Goal: Task Accomplishment & Management: Complete application form

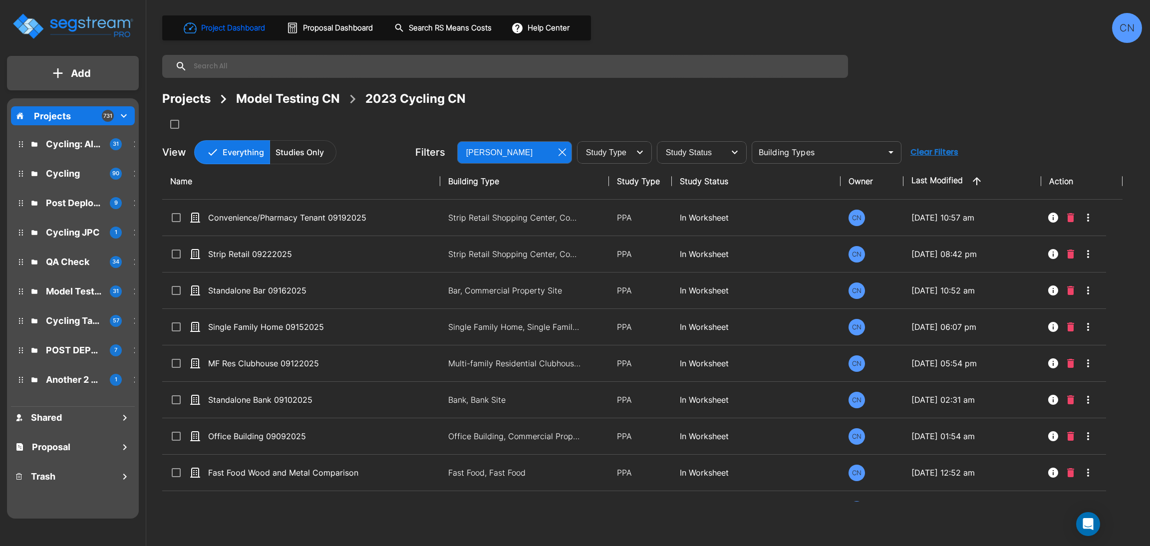
click at [928, 123] on div "Projects Model Testing CN 2023 Cycling CN" at bounding box center [652, 111] width 980 height 42
click at [1035, 84] on div "Project Dashboard Proposal Dashboard Search RS Means Costs Help Center CN Proje…" at bounding box center [652, 88] width 980 height 151
click at [790, 515] on div "Project Dashboard Proposal Dashboard Search RS Means Costs Help Center CN Proje…" at bounding box center [652, 273] width 996 height 546
click at [872, 87] on div "Project Dashboard Proposal Dashboard Search RS Means Costs Help Center CN Proje…" at bounding box center [652, 88] width 980 height 151
click at [650, 129] on div "Projects Model Testing CN 2023 Cycling CN" at bounding box center [652, 111] width 980 height 42
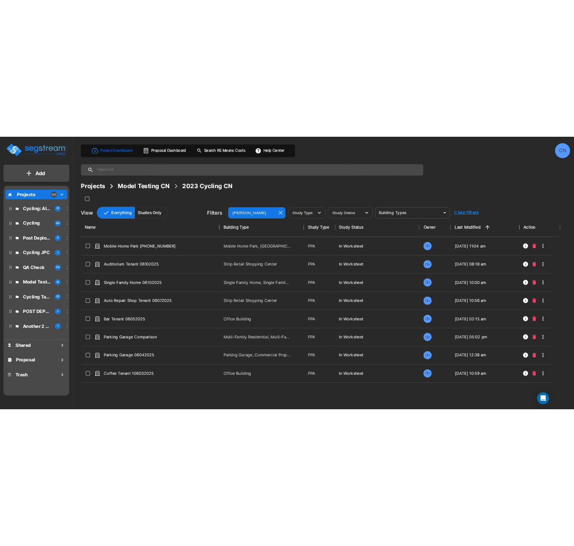
scroll to position [3370, 0]
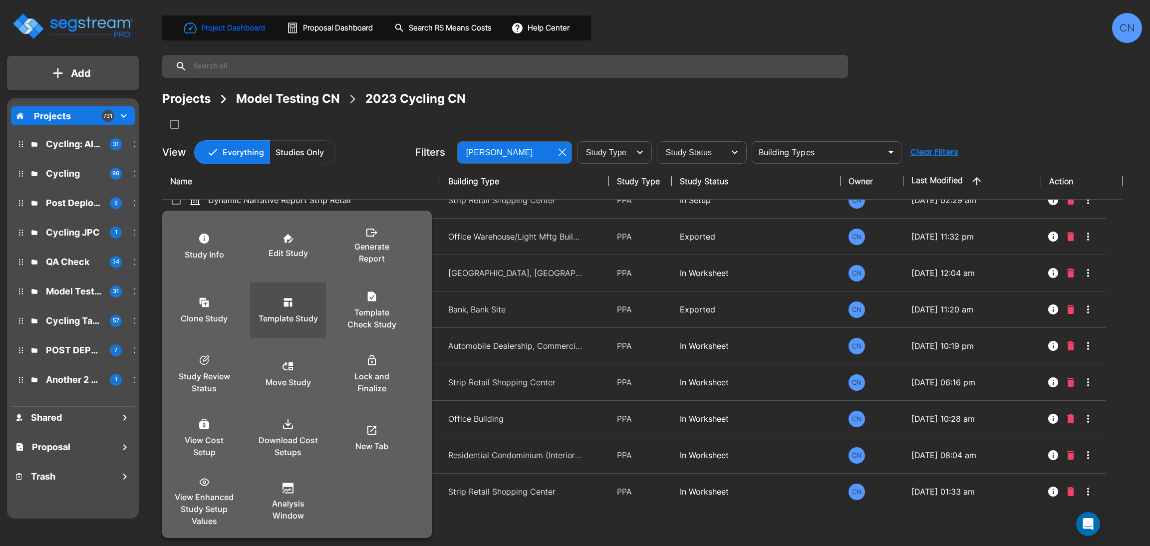
click at [292, 314] on p "Template Study" at bounding box center [288, 318] width 59 height 12
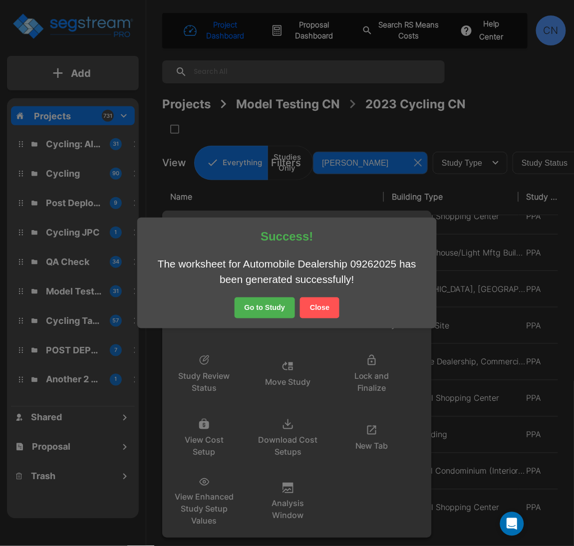
click at [315, 304] on button "Close" at bounding box center [319, 308] width 39 height 21
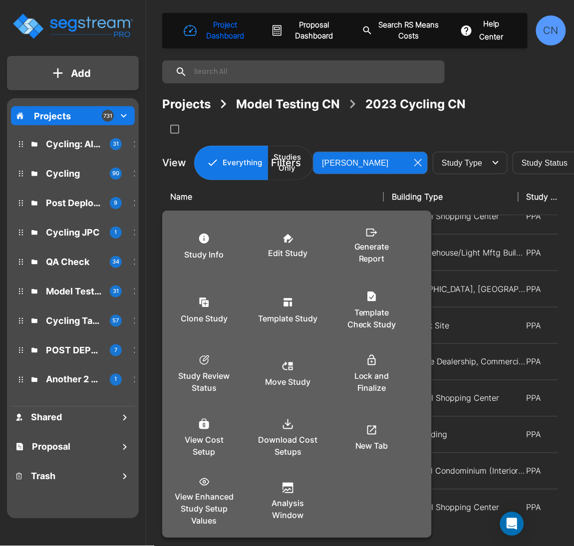
click at [396, 127] on div at bounding box center [287, 273] width 574 height 546
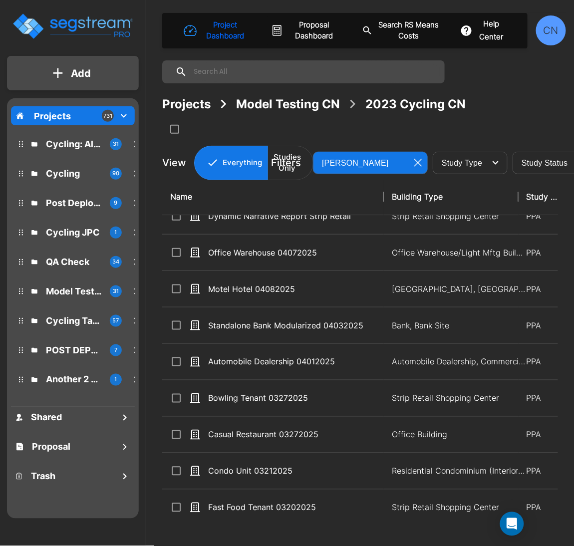
click at [441, 133] on div at bounding box center [356, 129] width 389 height 16
click at [486, 136] on div at bounding box center [356, 129] width 389 height 16
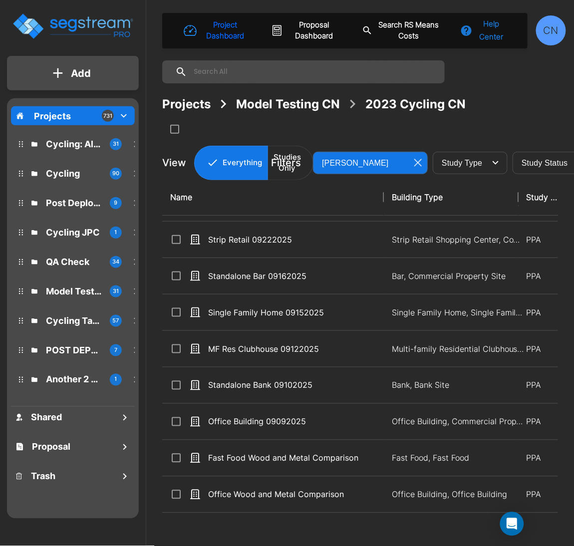
scroll to position [614, 0]
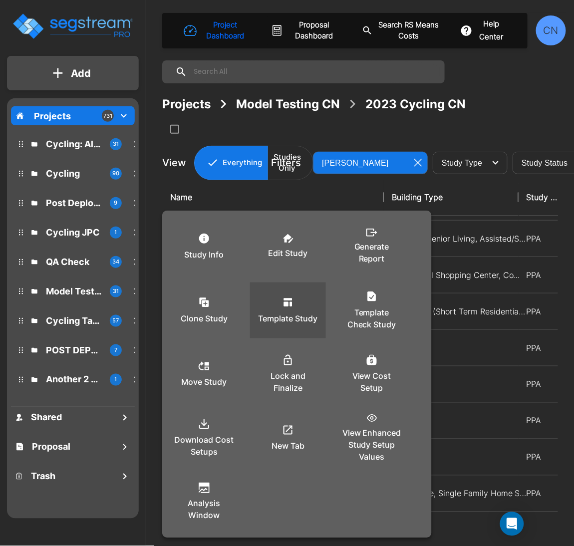
click at [301, 317] on p "Template Study" at bounding box center [288, 318] width 59 height 12
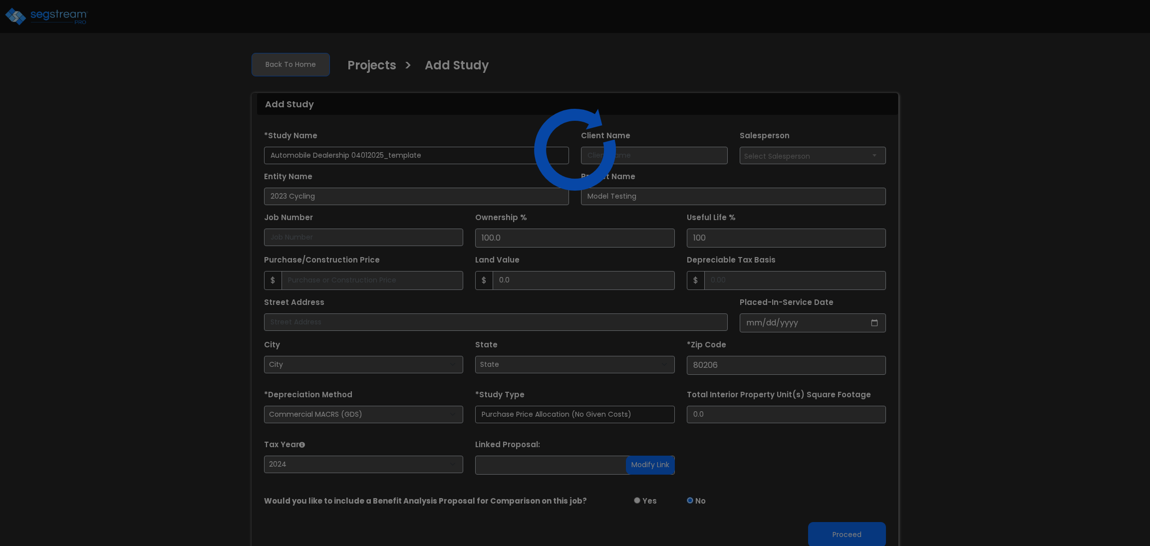
select select "2024"
select select "CO"
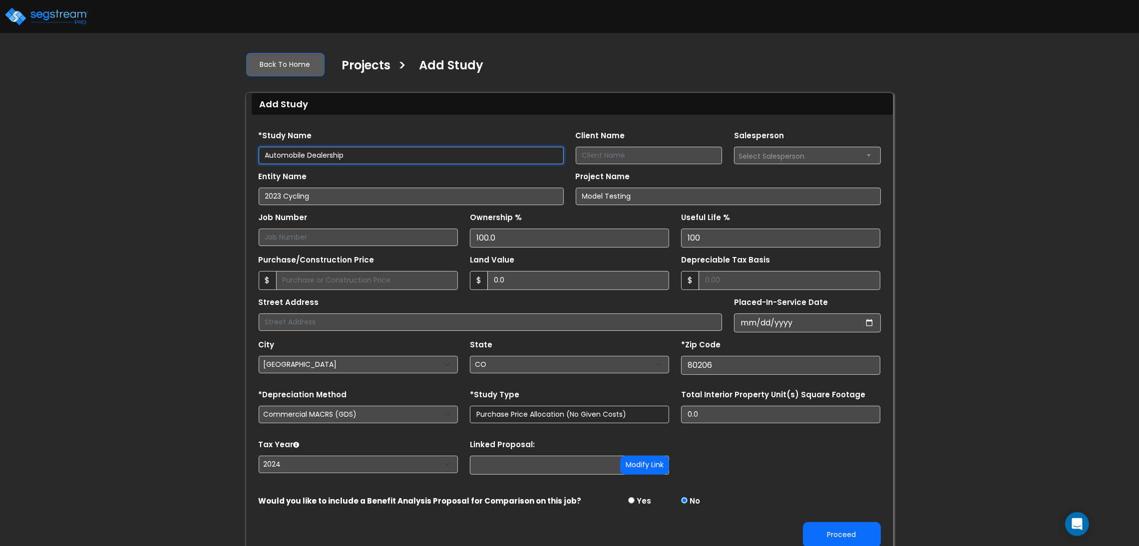
click at [391, 155] on input "Automobile Dealership" at bounding box center [411, 155] width 305 height 17
type input "Automobile Dealership 09262025"
click at [835, 533] on button "Proceed" at bounding box center [842, 534] width 78 height 25
type input "0"
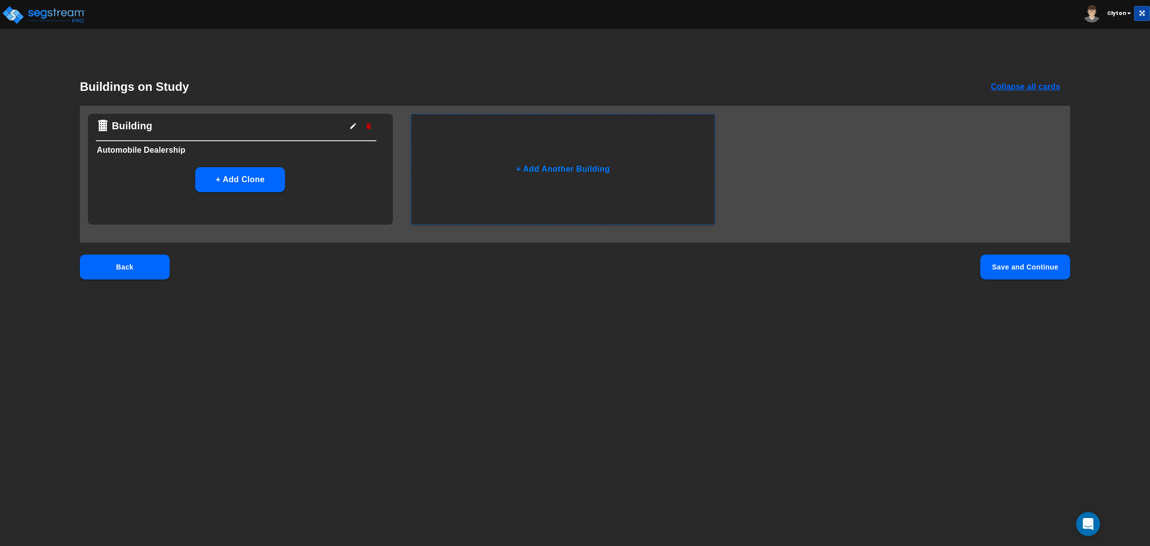
click at [995, 263] on button "Save and Continue" at bounding box center [1025, 267] width 90 height 25
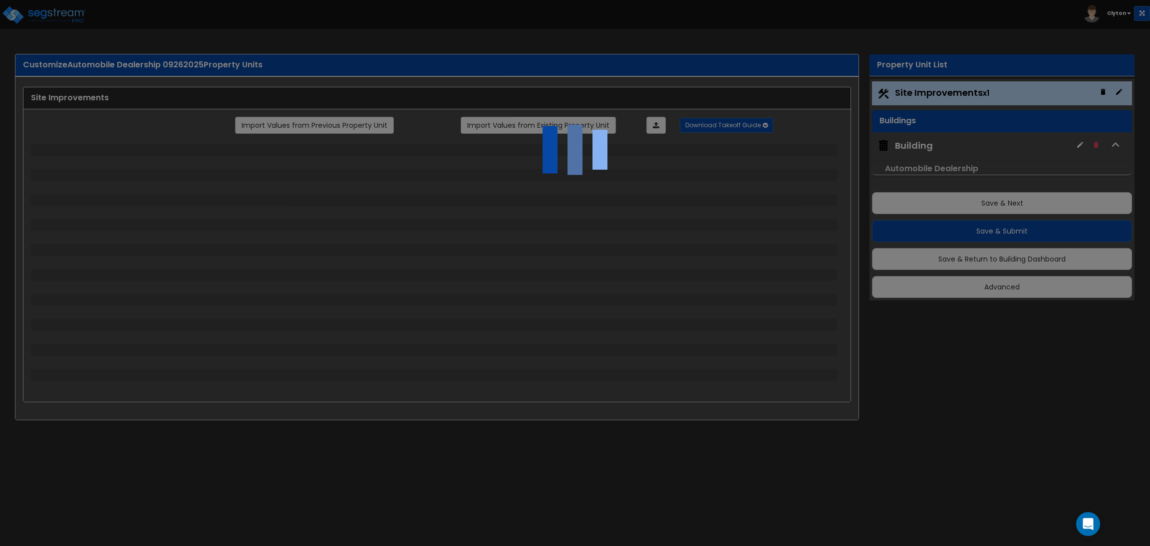
select select "2"
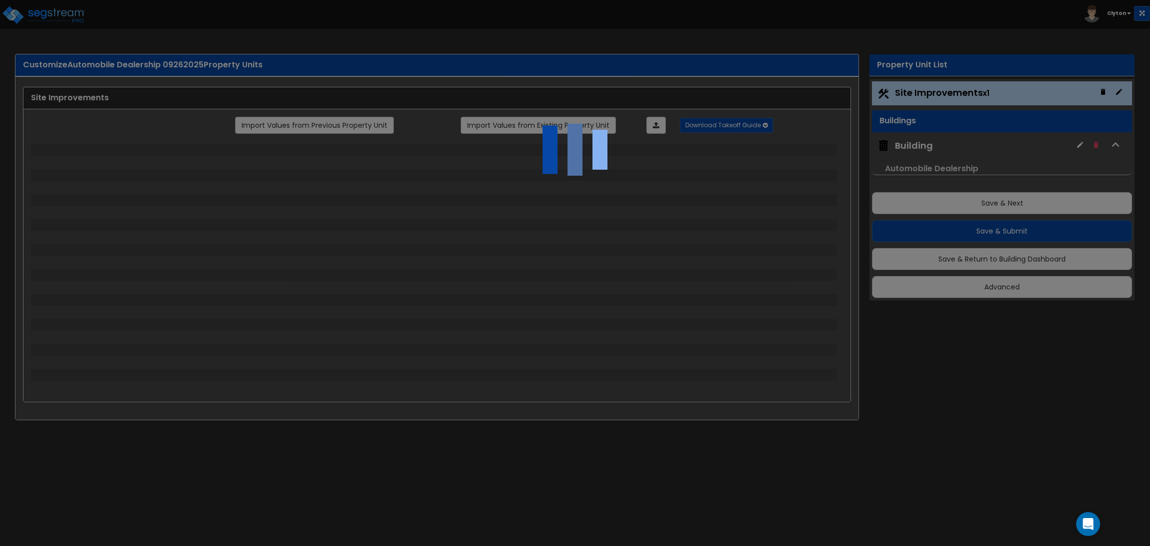
select select "1"
select select "2"
select select "3"
select select "1"
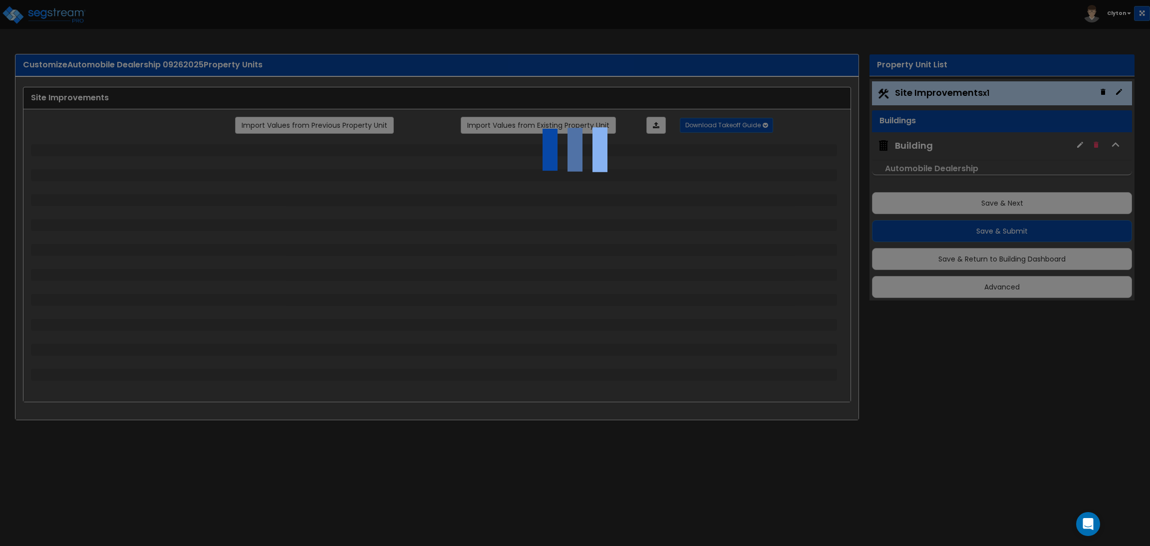
select select "1"
select select "2"
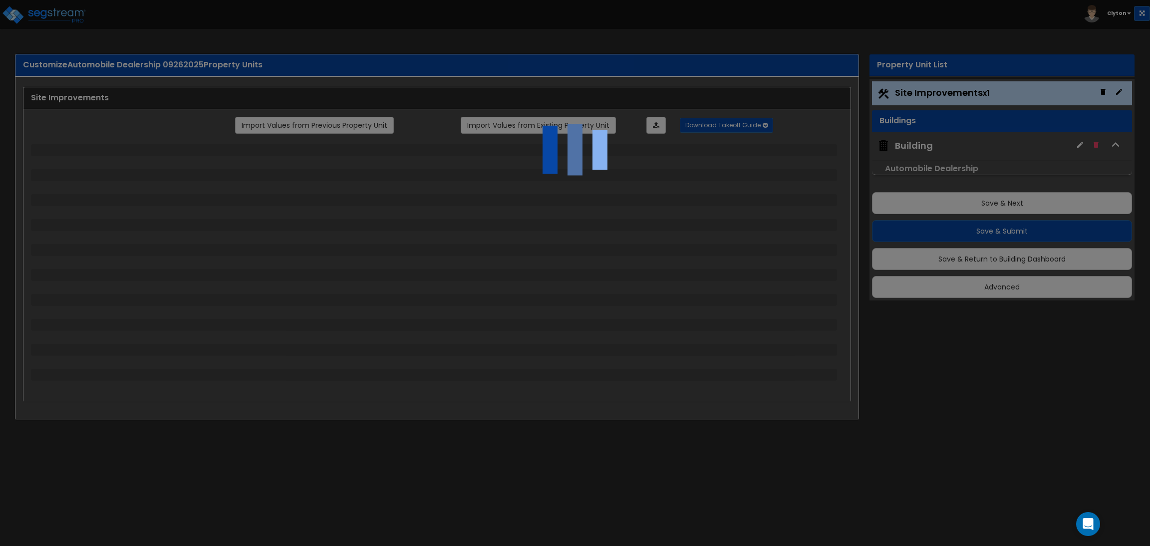
select select "1"
select select "2"
select select "1"
select select "2"
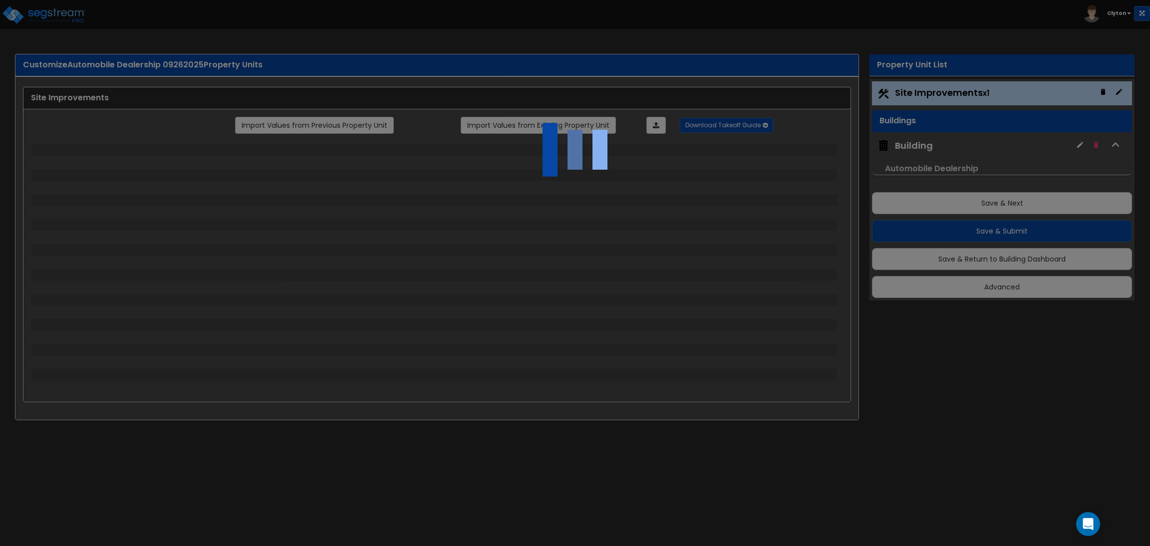
select select "4"
select select "1"
select select "2"
select select "3"
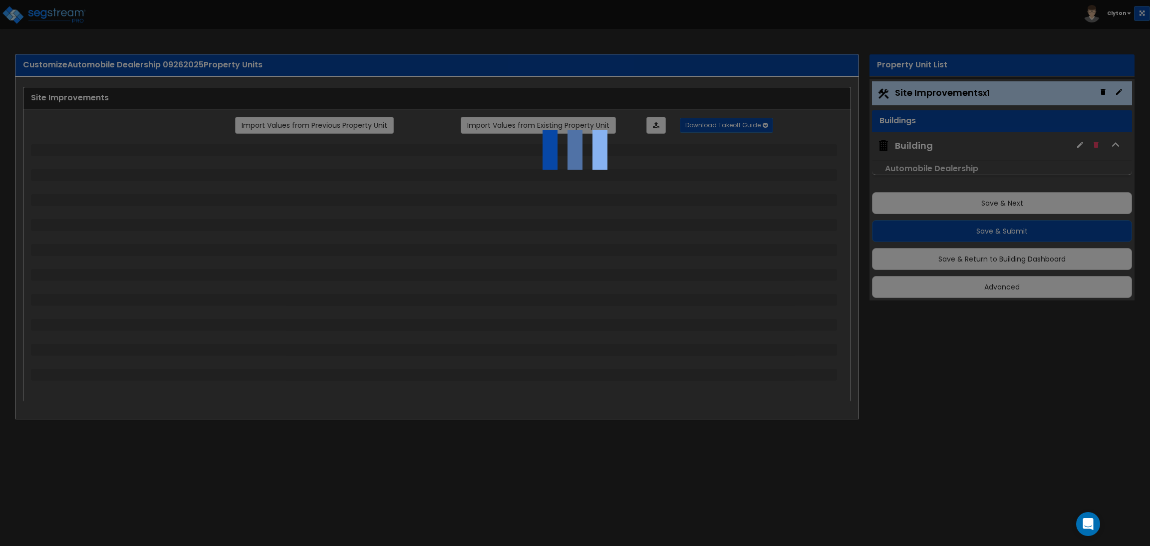
select select "3"
select select "2"
select select "1"
select select "2"
select select "3"
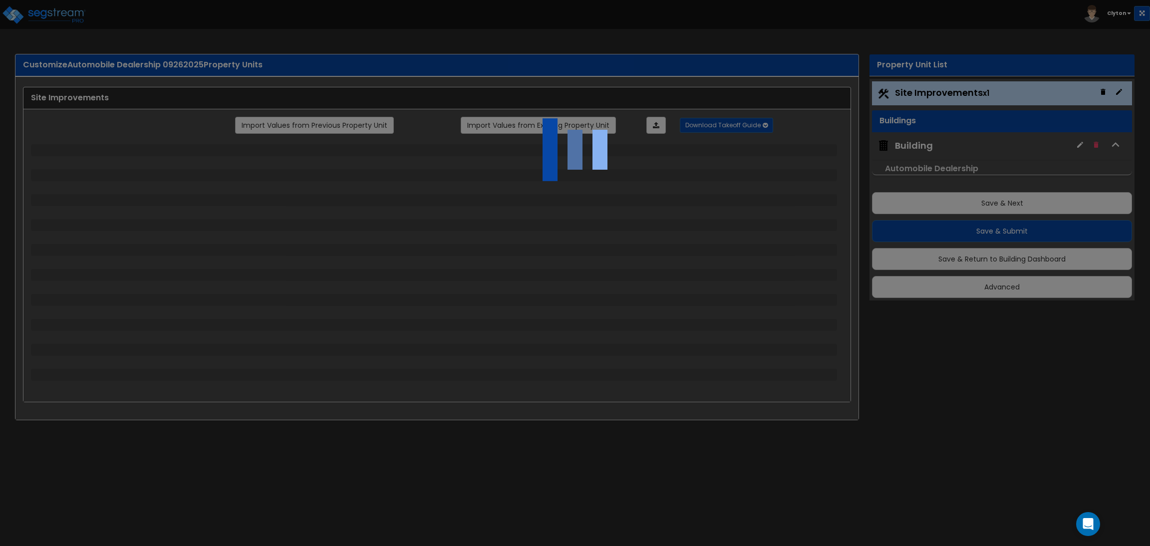
select select "6"
select select "10"
select select "8"
select select "3"
select select "1"
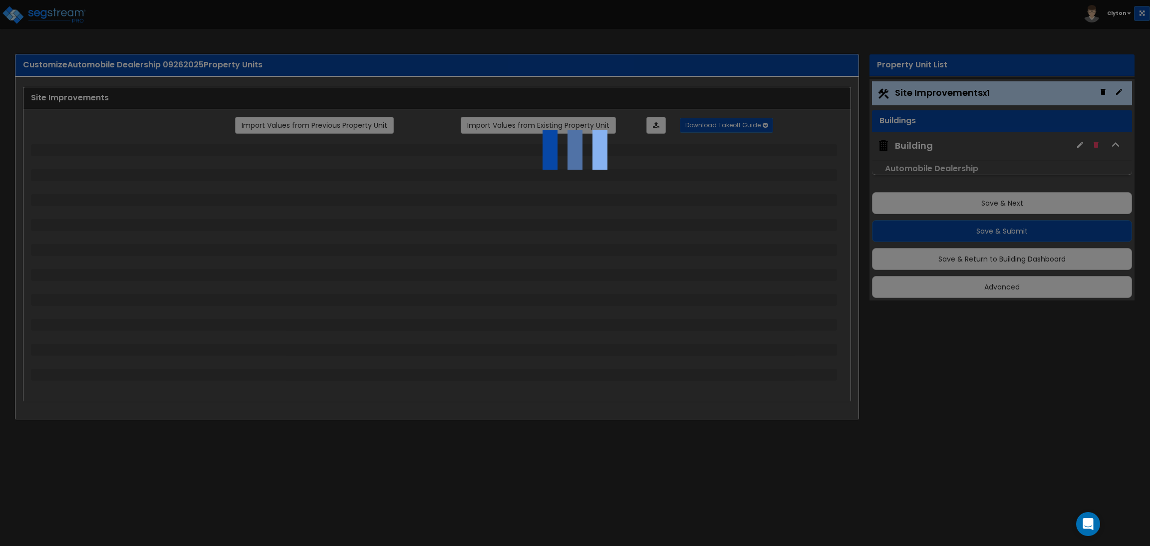
select select "2"
select select "3"
select select "1"
select select "3"
select select "2"
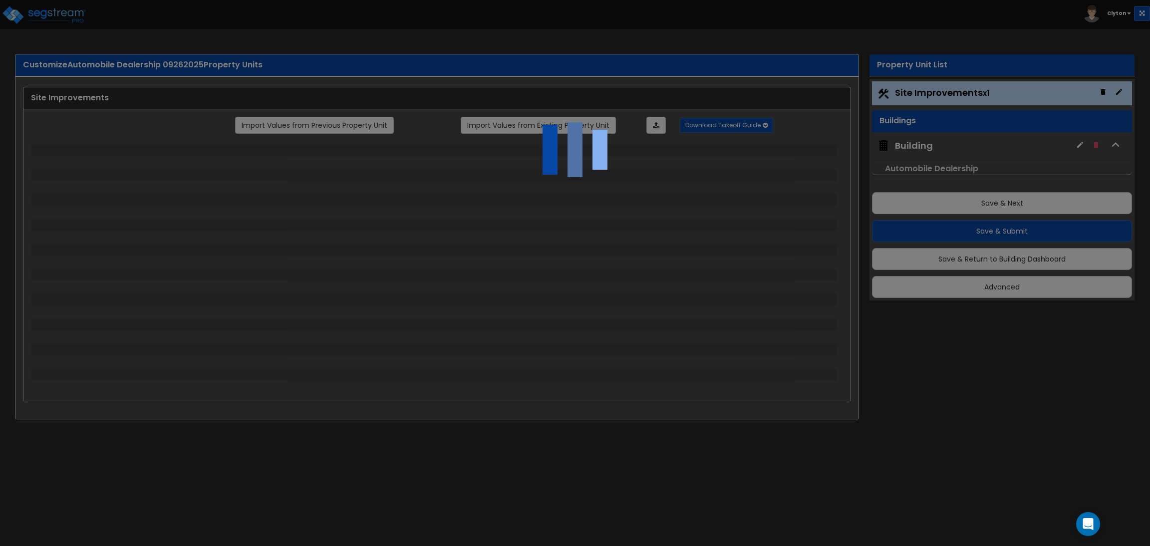
select select "1"
select select "2"
select select "7"
select select "1"
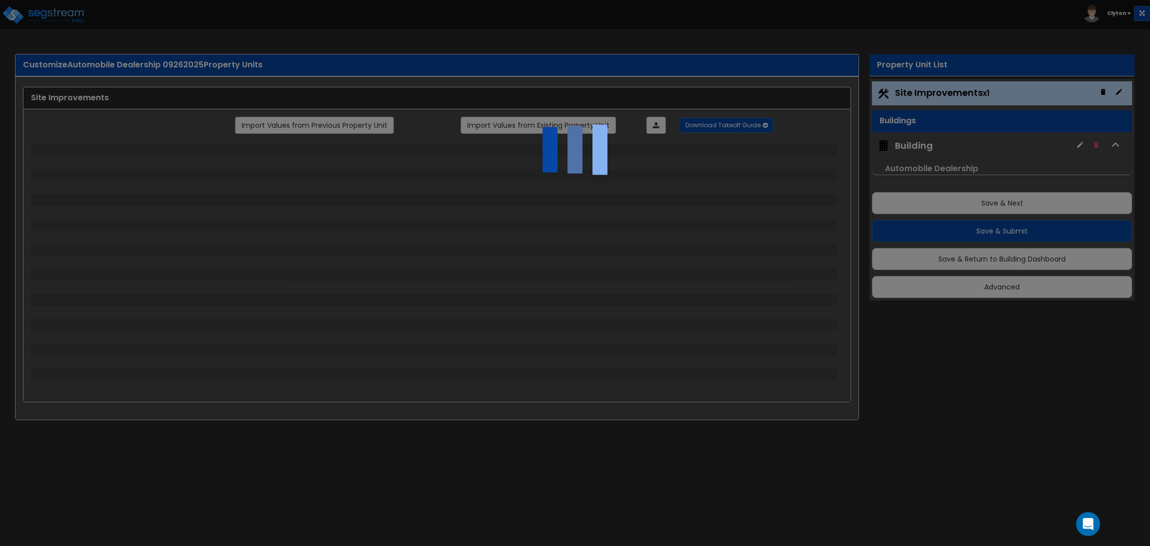
select select "2"
select select "4"
select select "1"
select select "13"
select select "2"
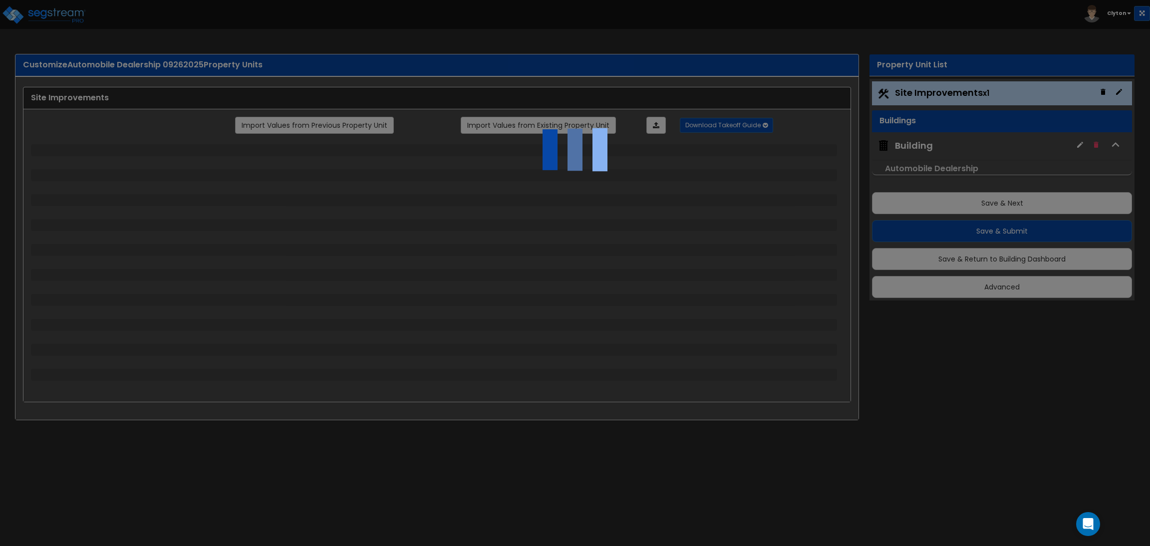
select select "1"
select select "4"
select select "1"
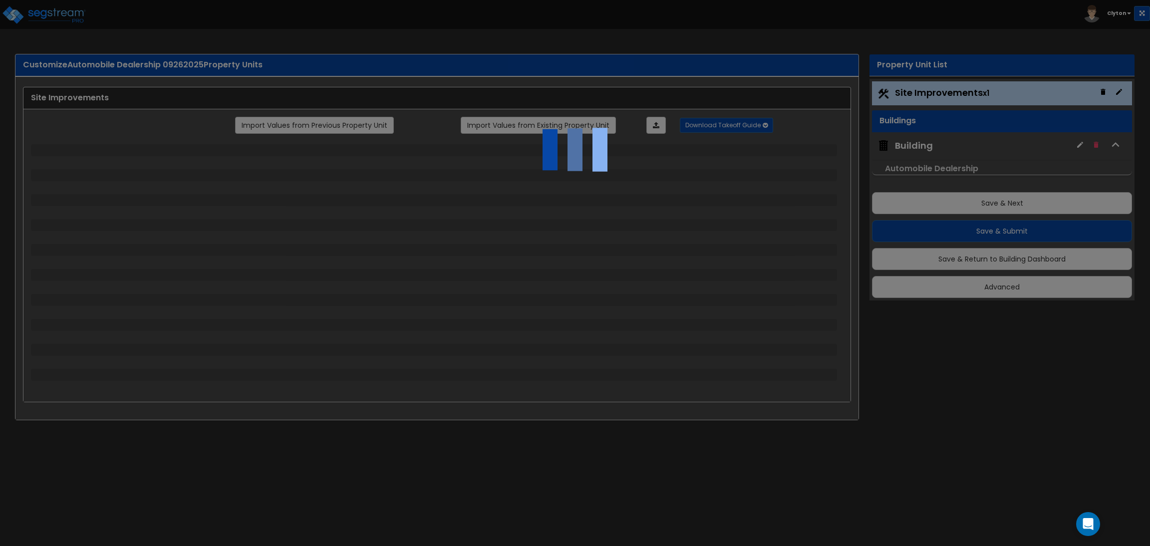
select select "2"
select select "3"
select select "2"
select select "3"
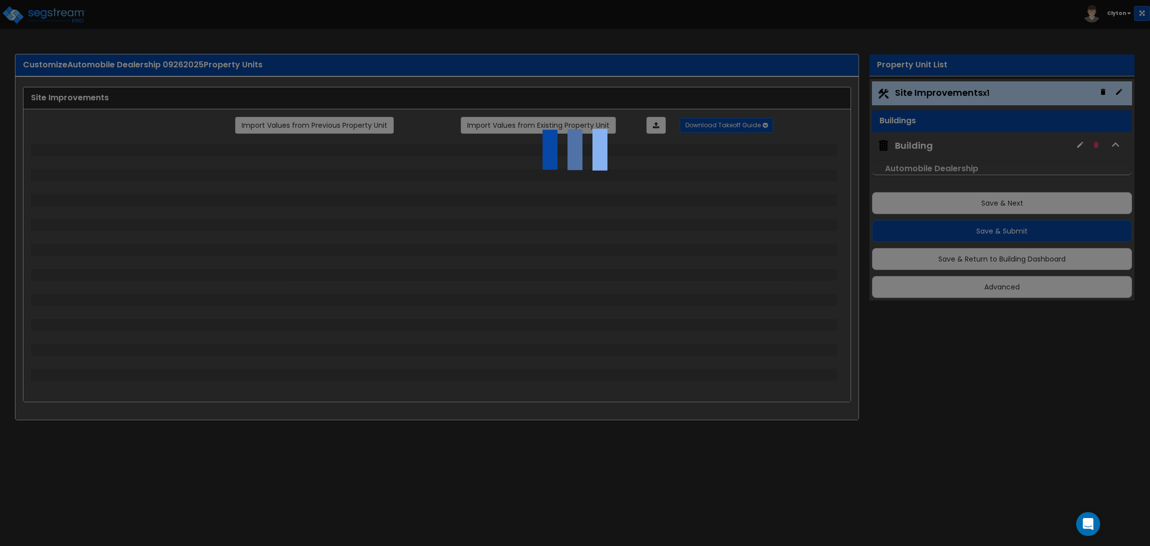
select select "11"
select select "8"
select select "5"
select select "3"
select select "1"
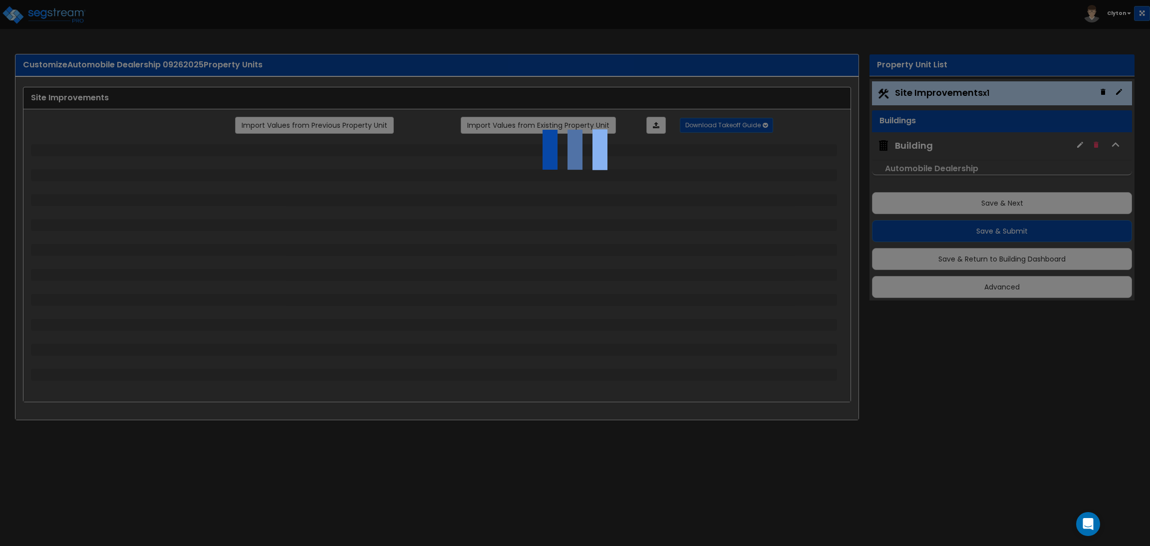
select select "5"
select select "7"
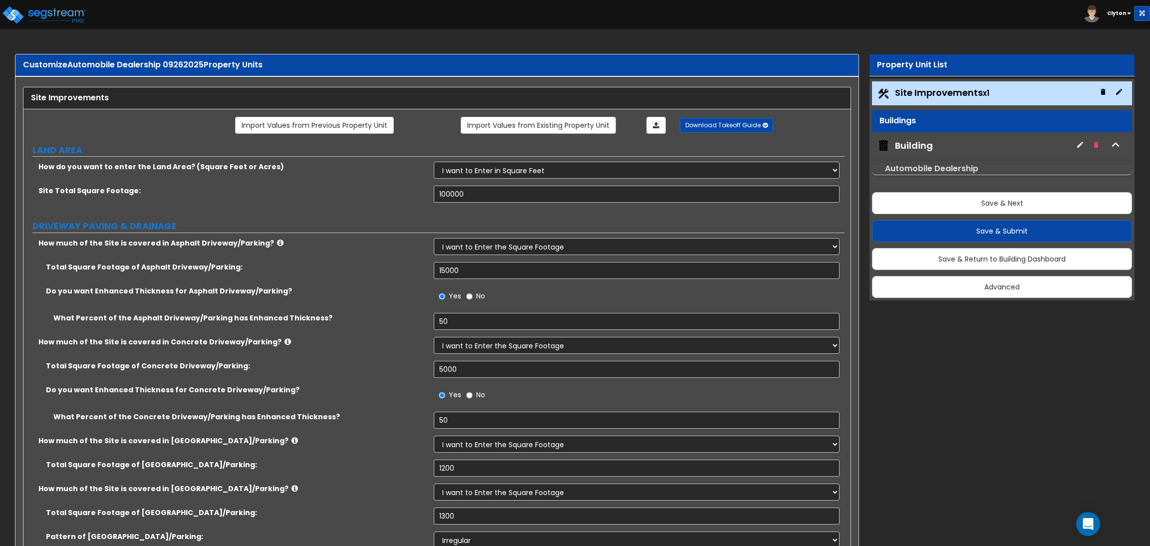
click at [915, 155] on div "Building" at bounding box center [1002, 145] width 260 height 27
click at [917, 151] on div "Building" at bounding box center [914, 145] width 38 height 13
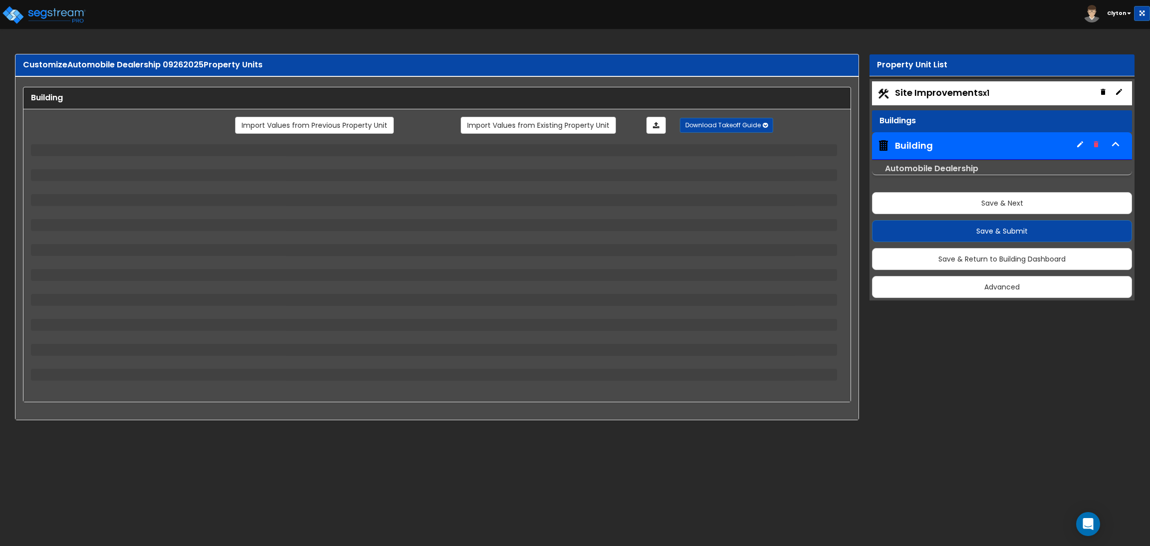
select select "7"
select select "1"
select select "7"
select select "1"
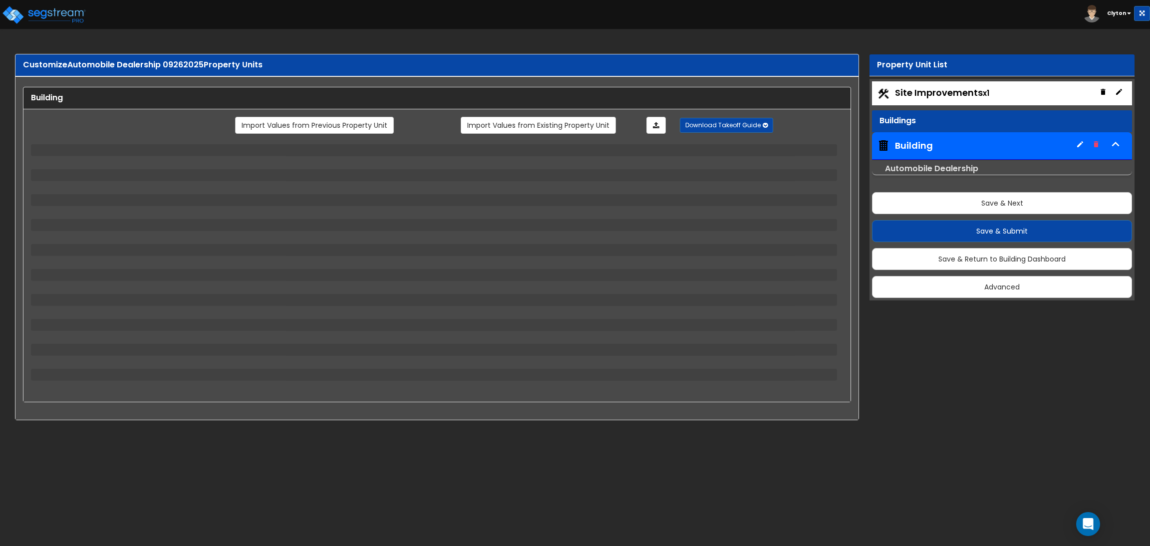
select select "1"
select select "3"
select select "2"
select select "4"
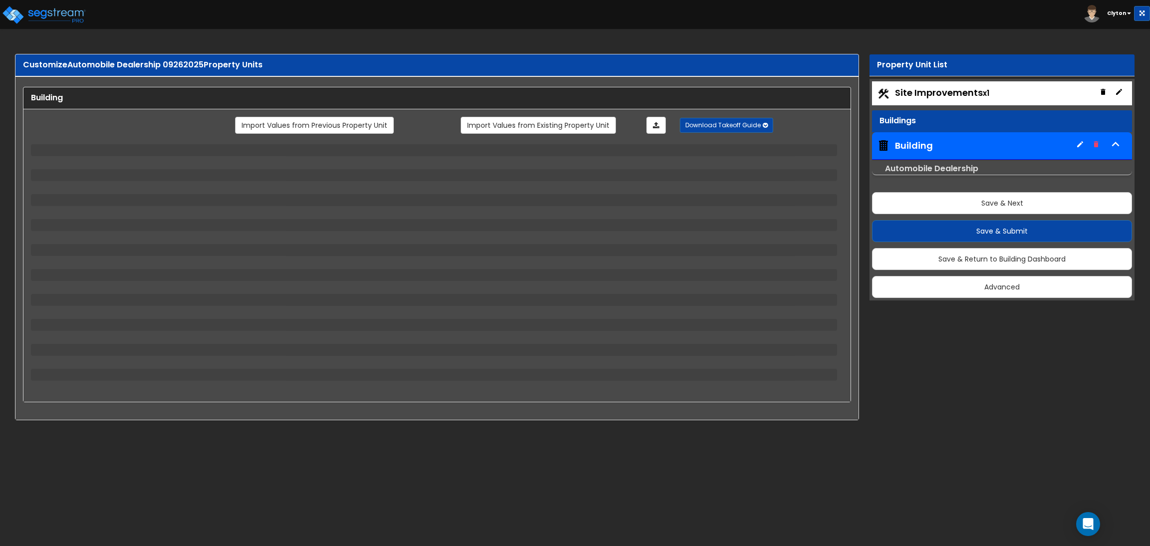
select select "1"
select select "2"
select select "1"
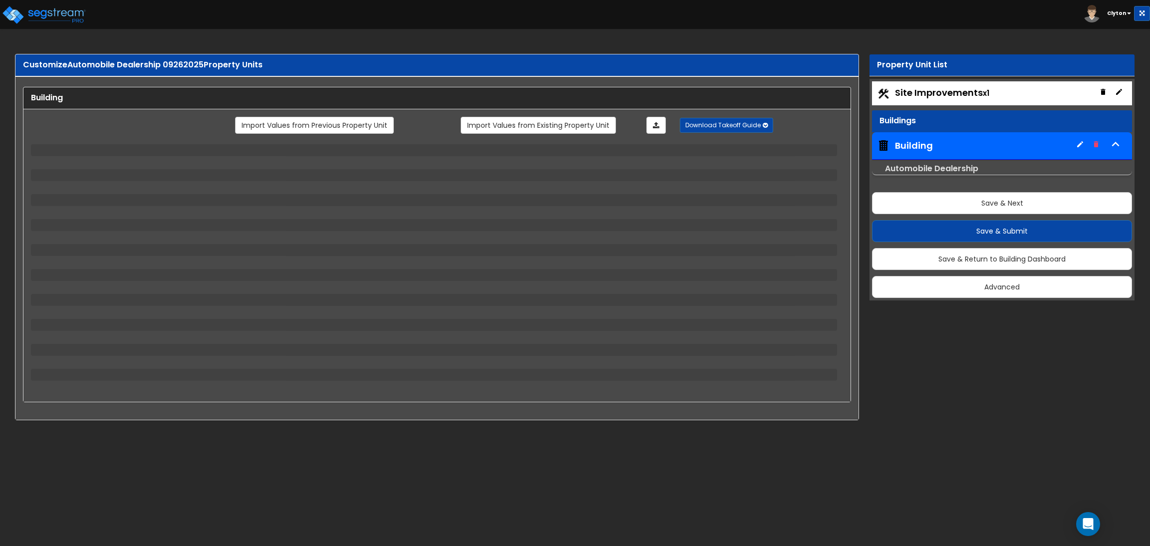
select select "2"
select select "1"
select select "2"
select select "1"
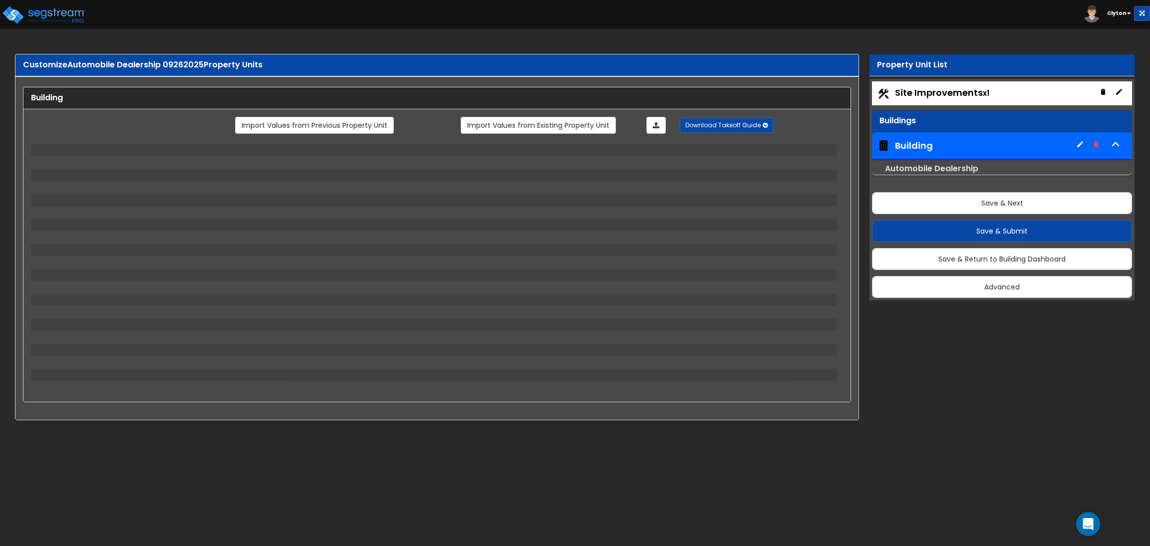
select select "3"
select select "1"
select select "2"
select select "3"
select select "2"
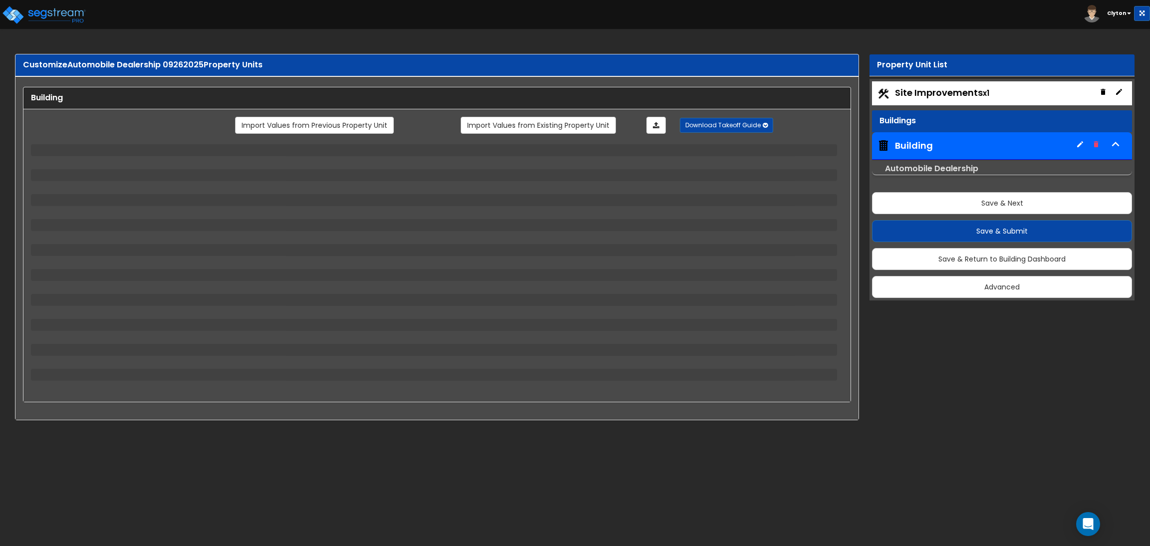
select select "1"
select select "2"
select select "1"
select select "2"
select select "3"
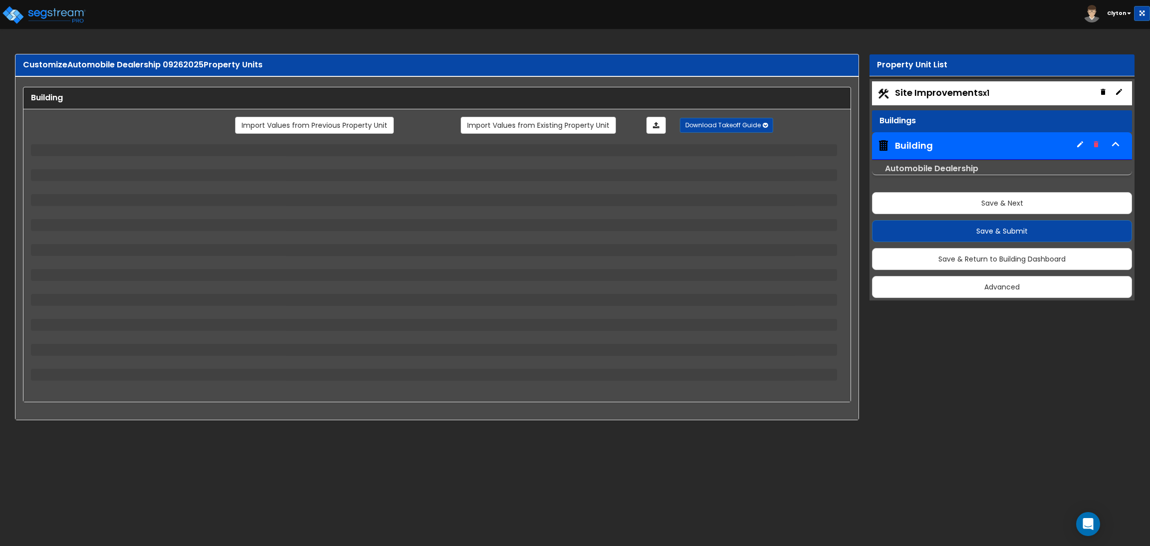
select select "6"
select select "3"
select select "1"
select select "2"
select select "3"
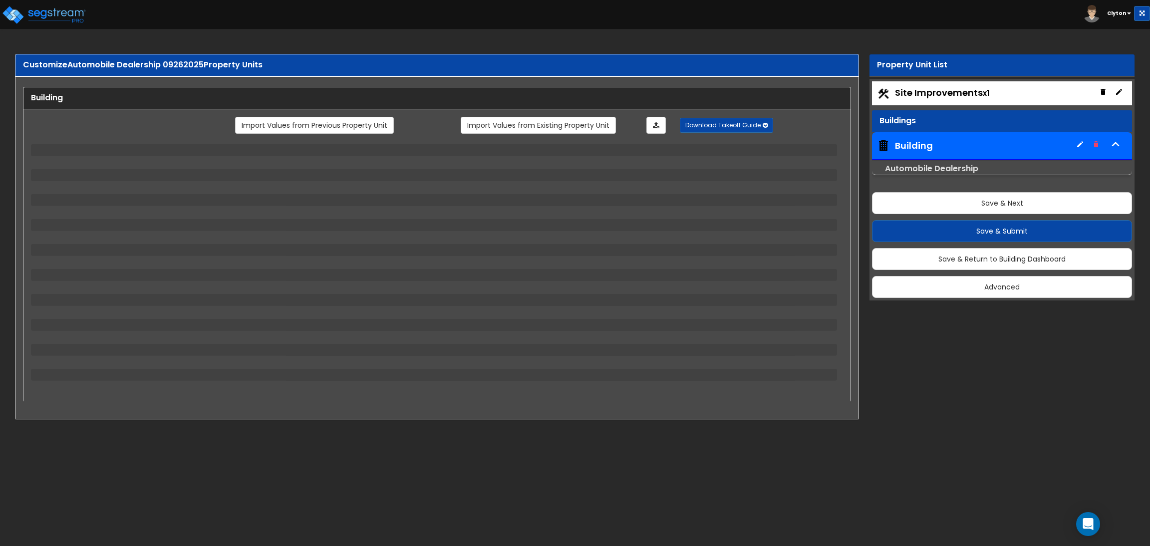
select select "2"
select select "4"
select select "1"
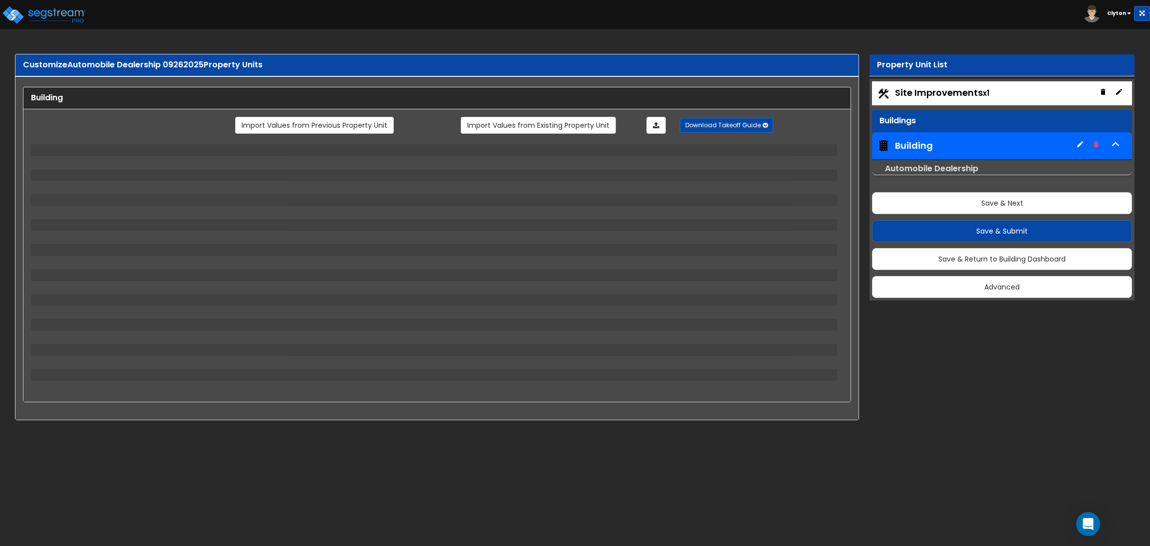
select select "5"
select select "3"
select select "1"
select select "2"
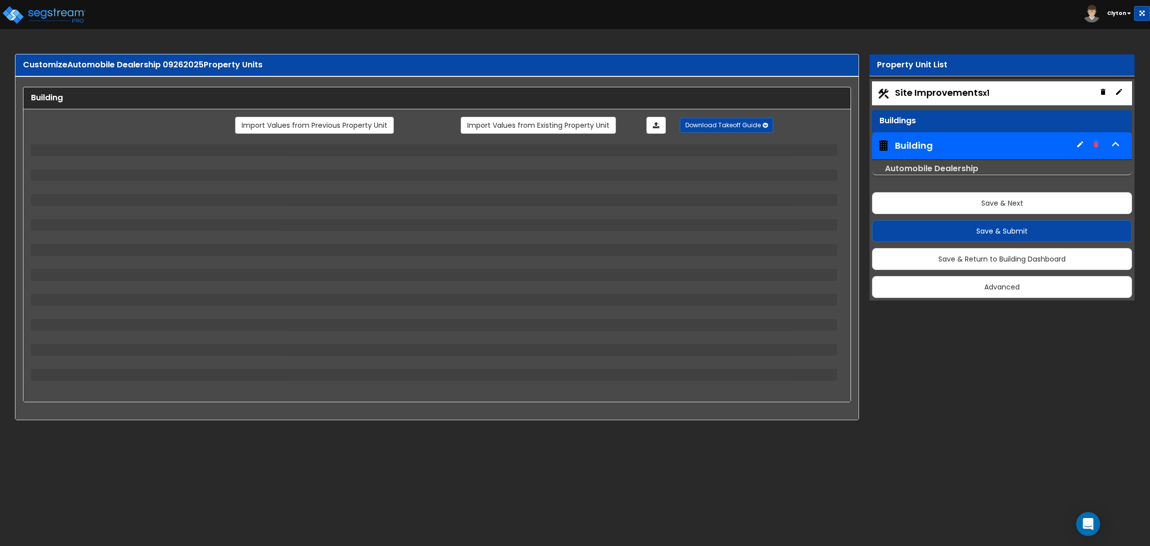
select select "2"
select select "3"
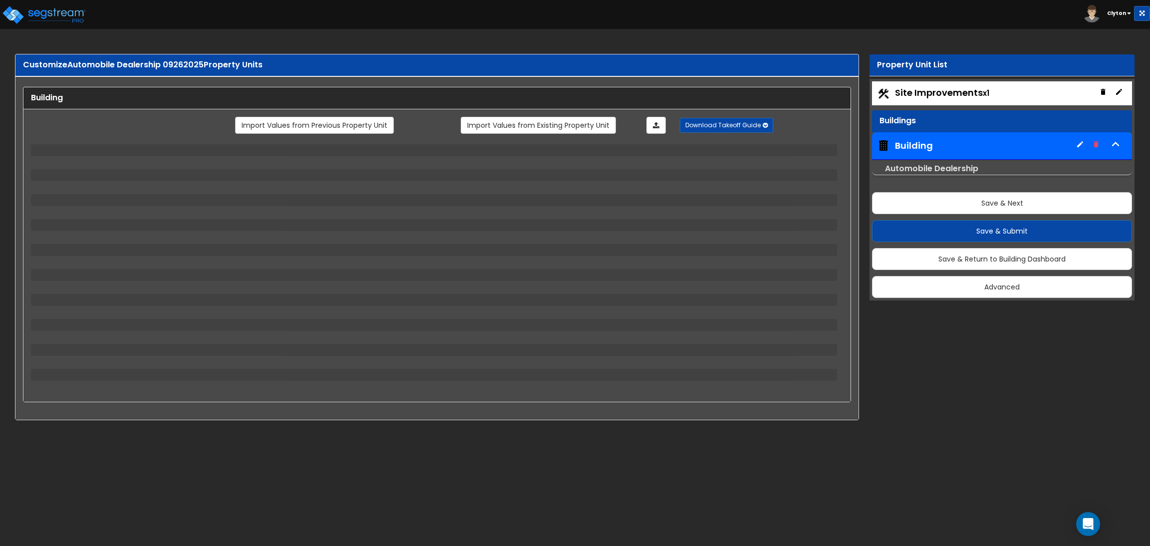
select select "1"
select select "2"
select select "3"
select select "2"
select select "1"
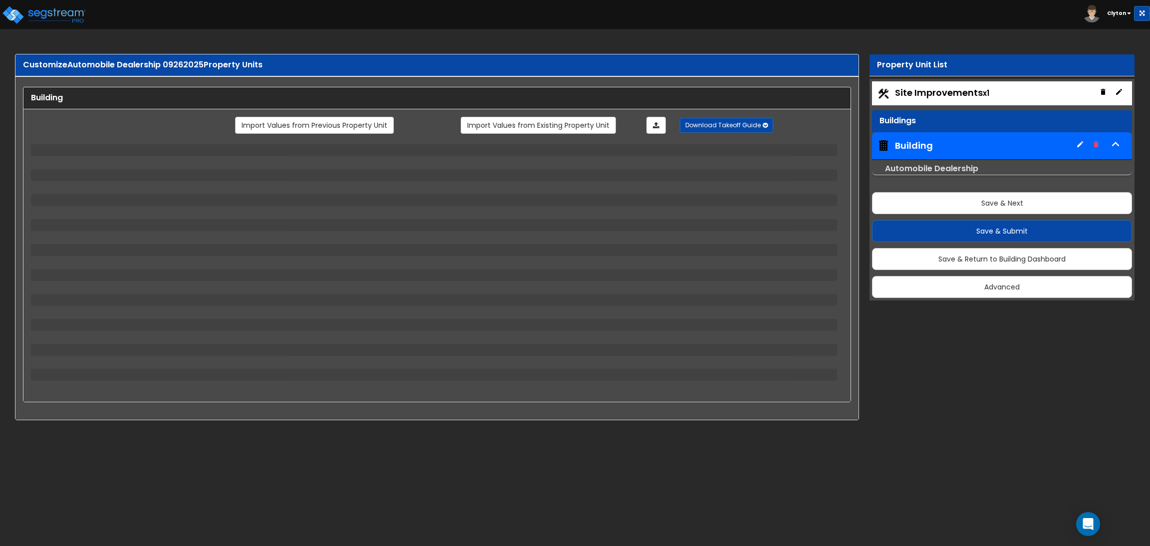
select select "1"
select select "5"
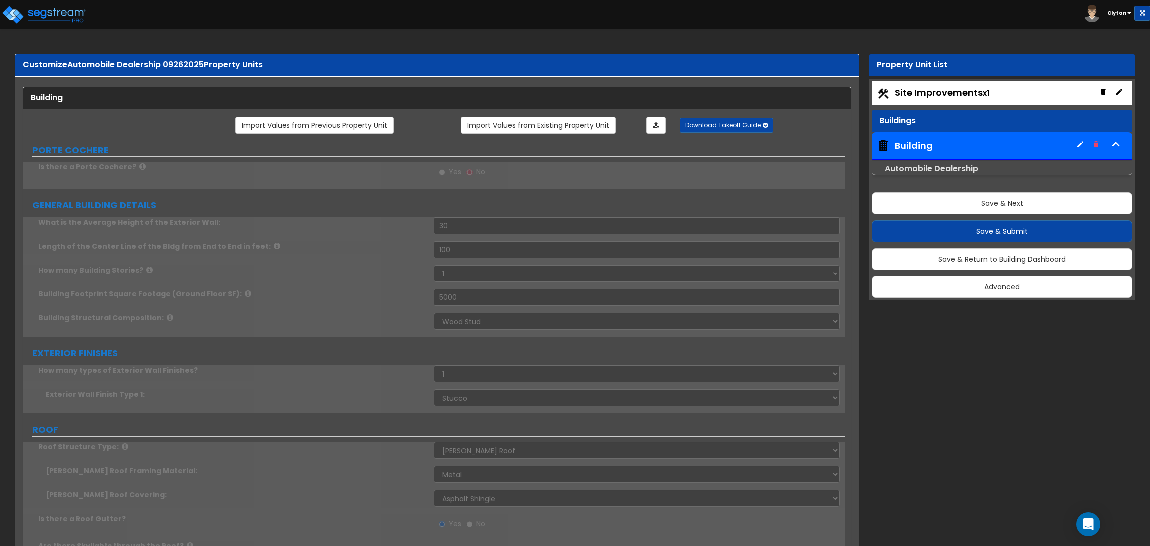
radio input "true"
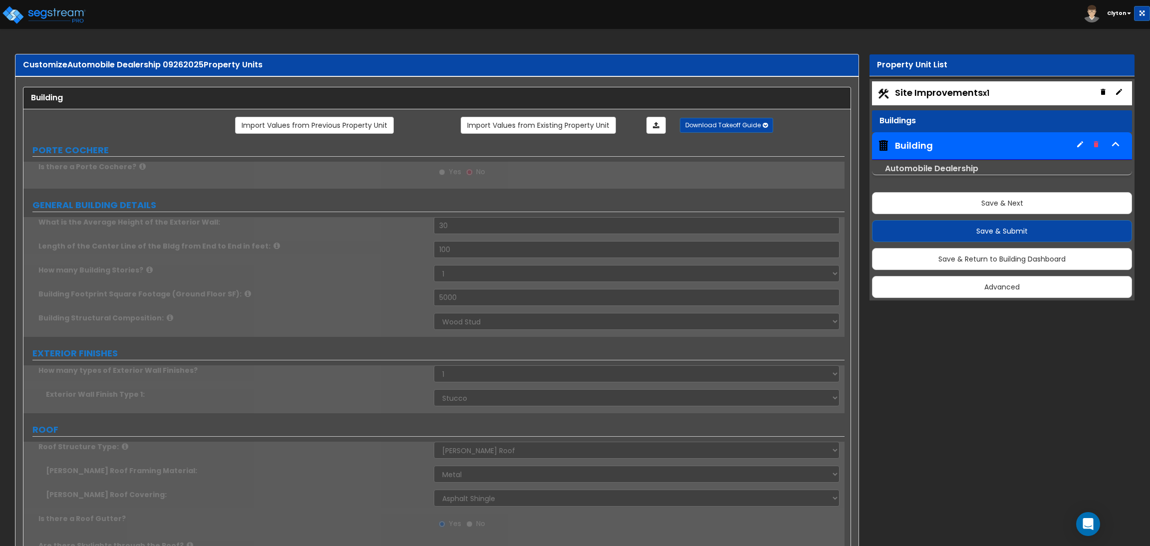
radio input "true"
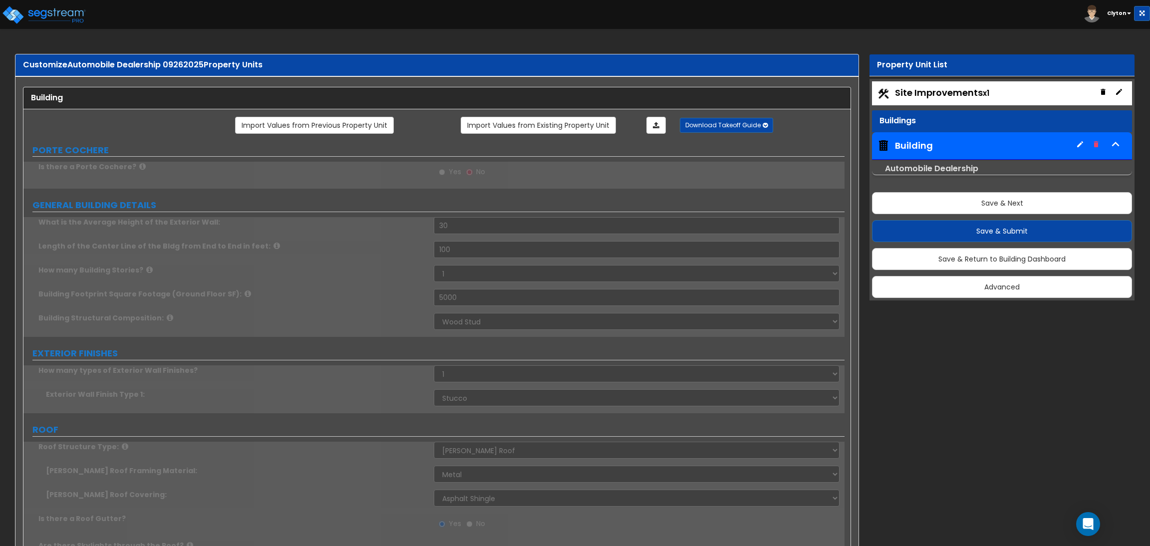
radio input "true"
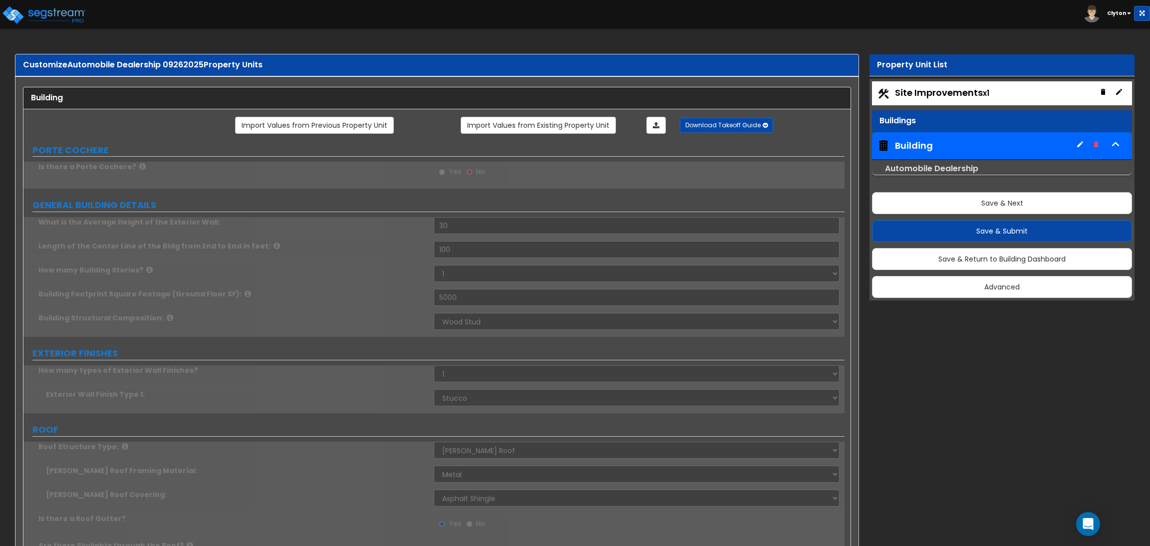
type input "2"
select select "1"
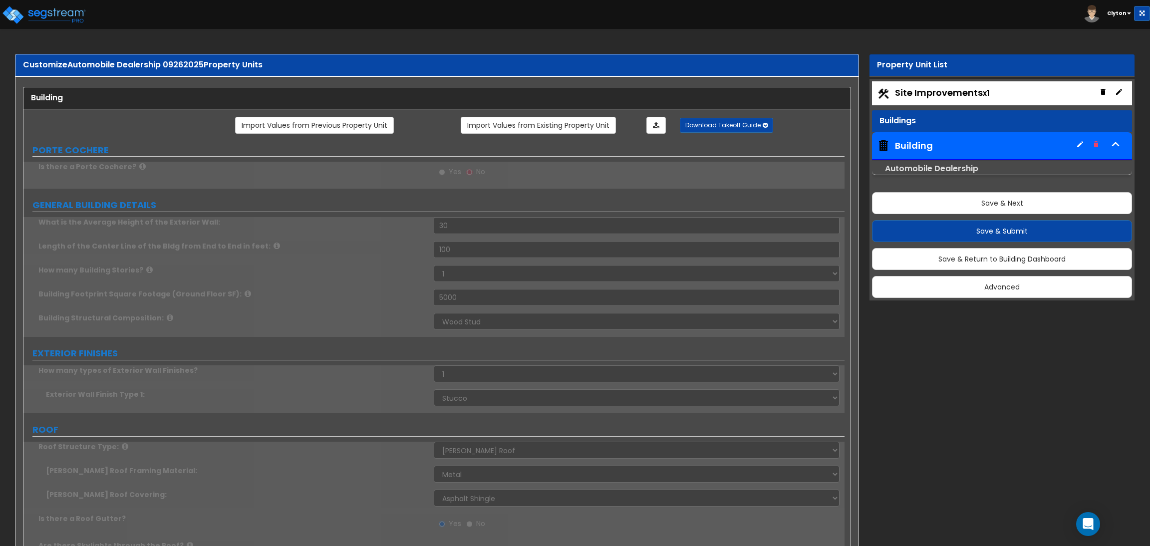
radio input "true"
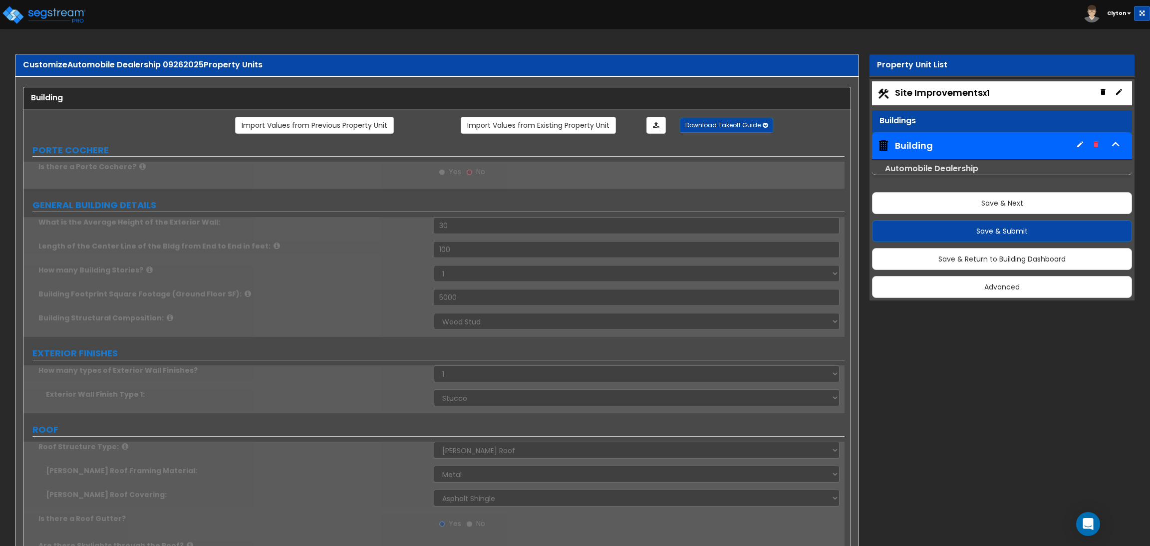
radio input "true"
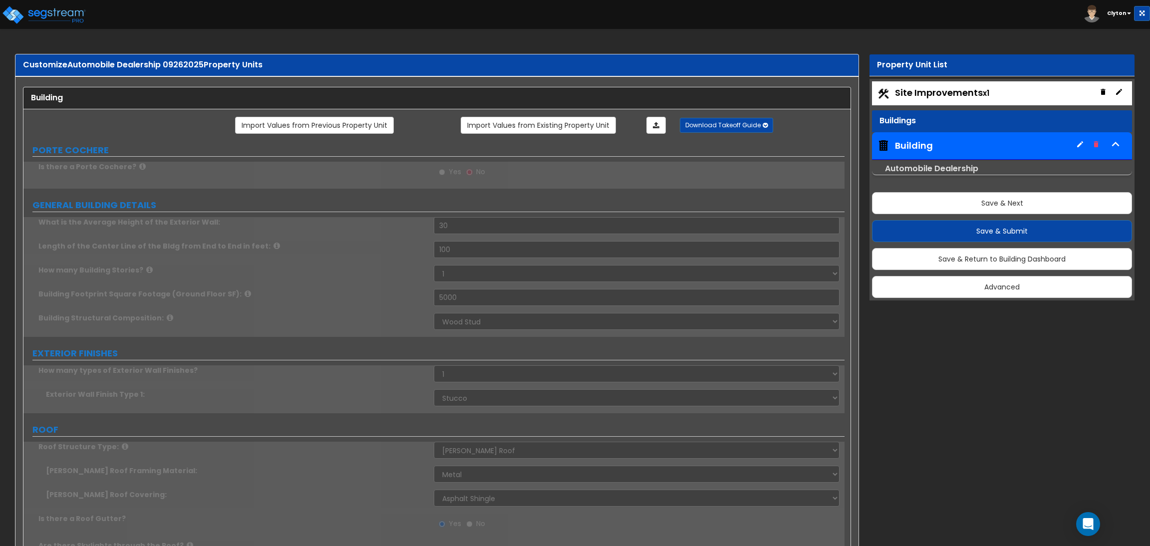
radio input "true"
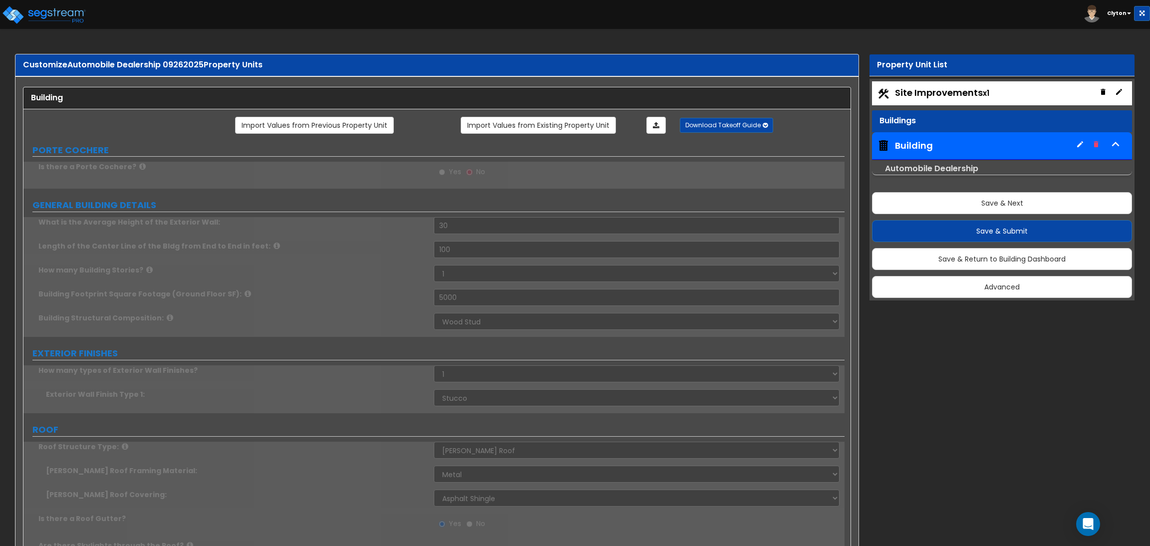
radio input "true"
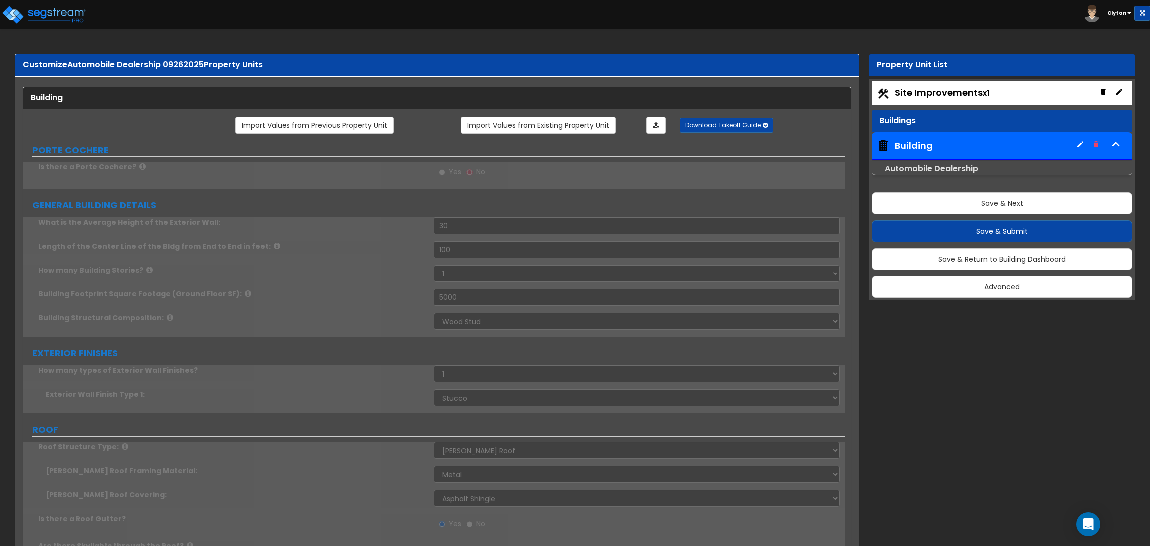
radio input "true"
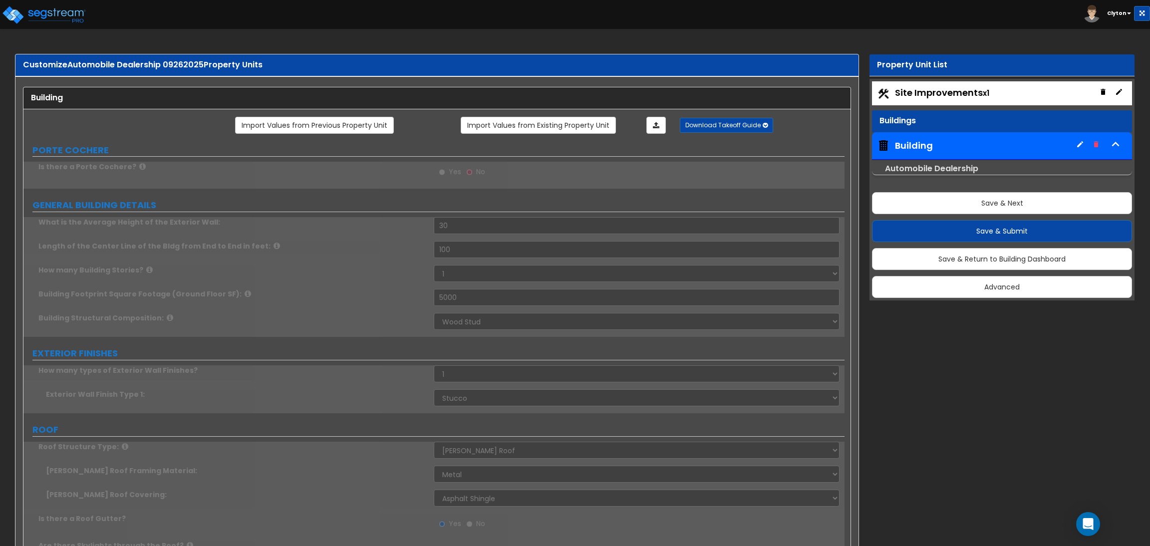
radio input "true"
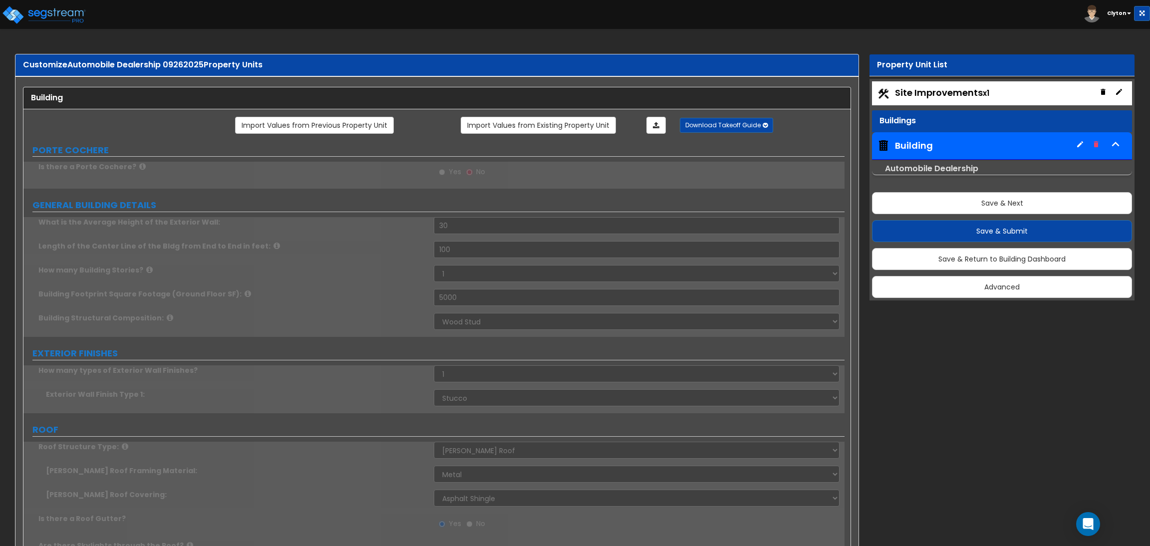
radio input "true"
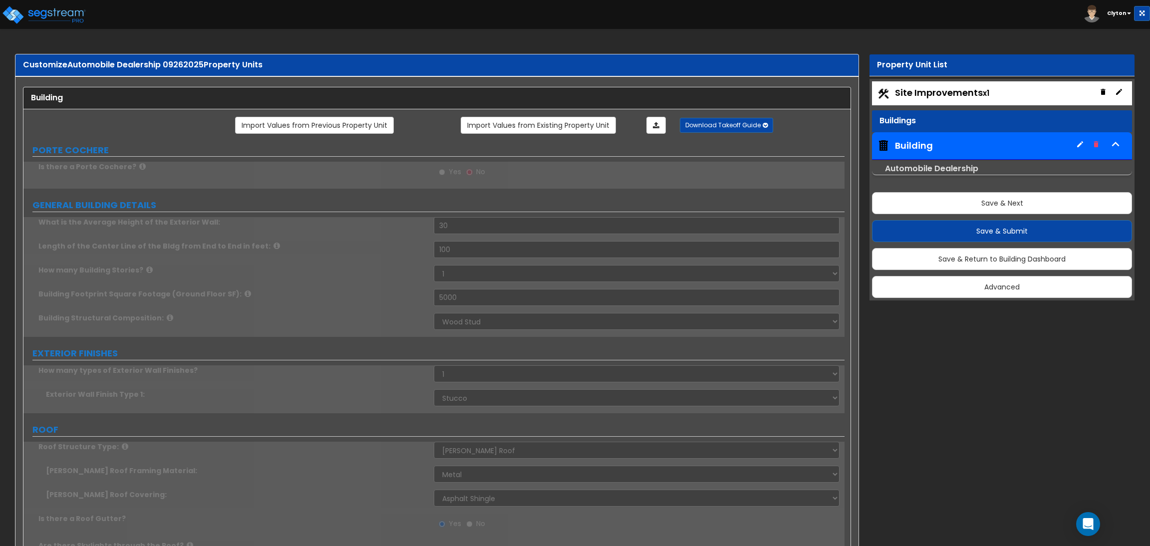
radio input "true"
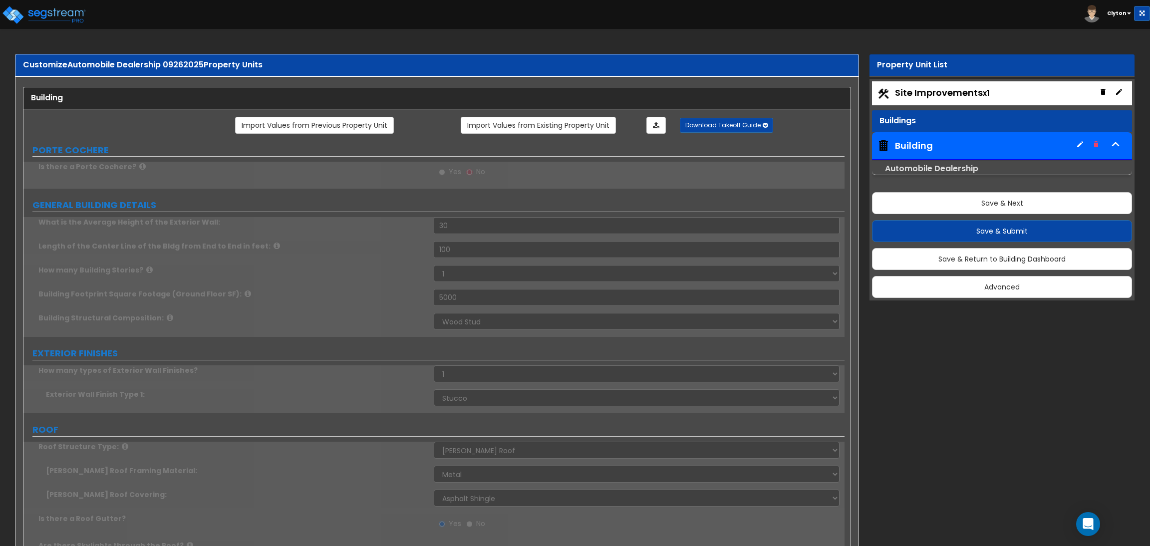
radio input "true"
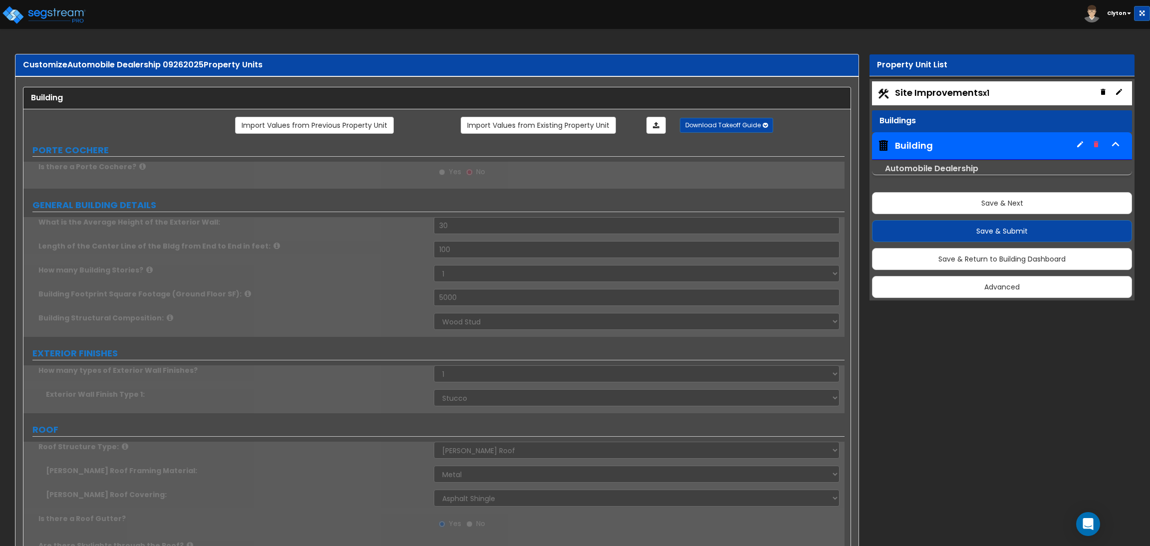
radio input "true"
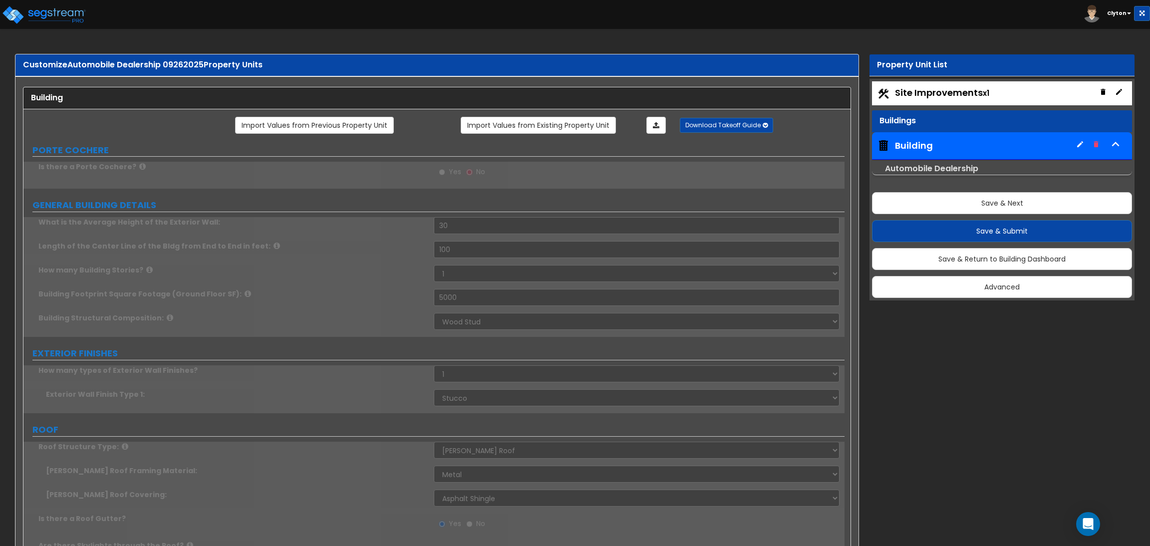
radio input "true"
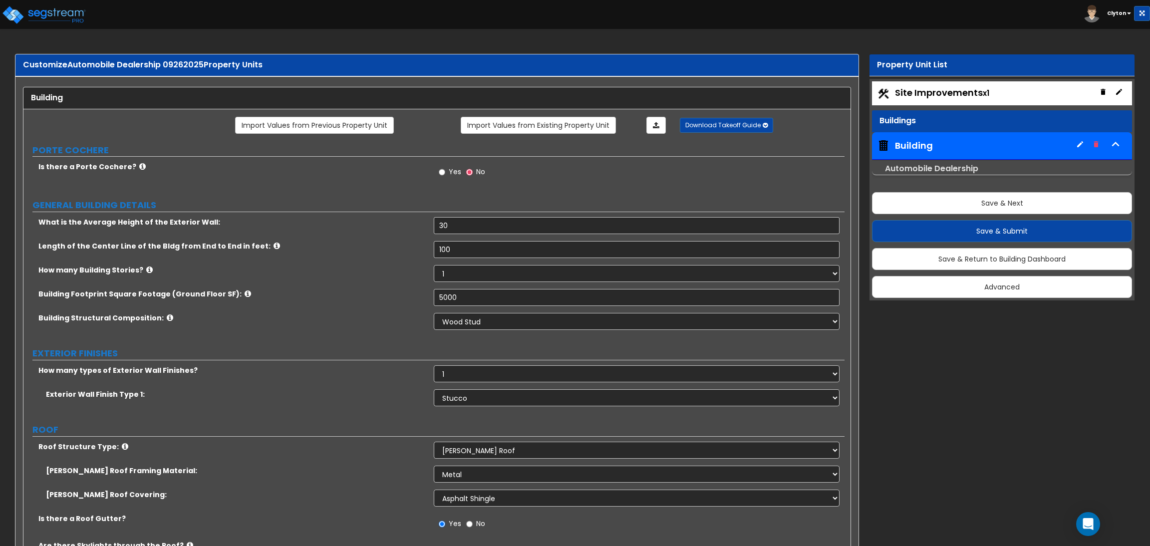
click at [348, 258] on div "Length of the Center Line of the Bldg from End to End in feet: 100" at bounding box center [433, 253] width 821 height 24
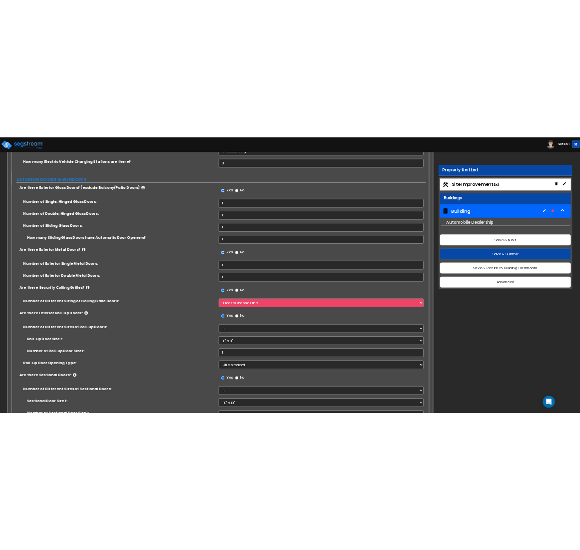
scroll to position [1437, 0]
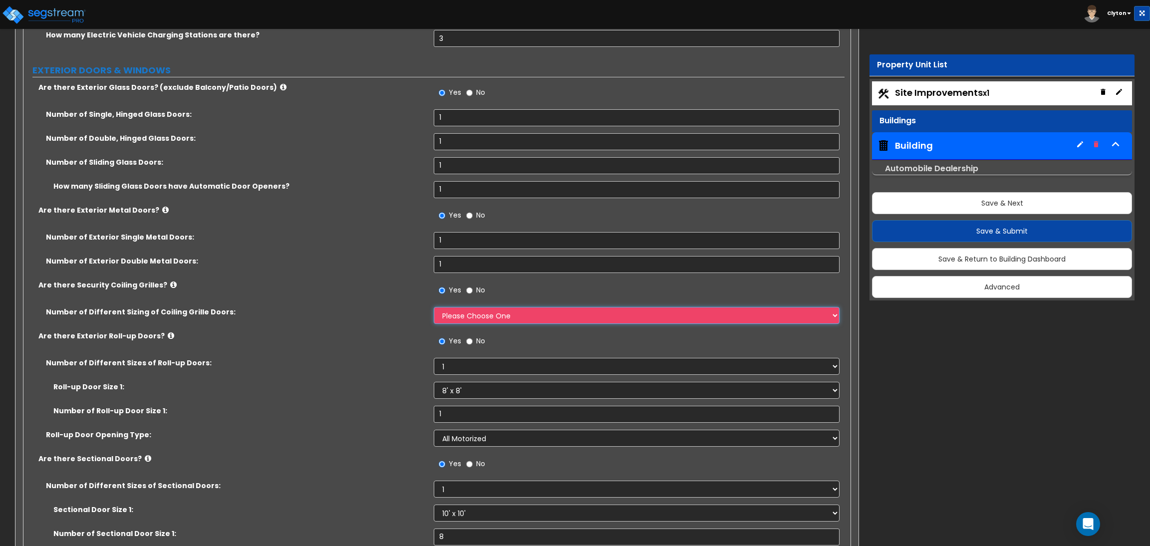
click at [456, 322] on select "Please Choose One 1 2 3 4" at bounding box center [636, 315] width 405 height 17
click at [462, 318] on select "Please Choose One 1 2 3 4" at bounding box center [636, 315] width 405 height 17
click at [434, 307] on select "Please Choose One 1 2 3 4" at bounding box center [636, 315] width 405 height 17
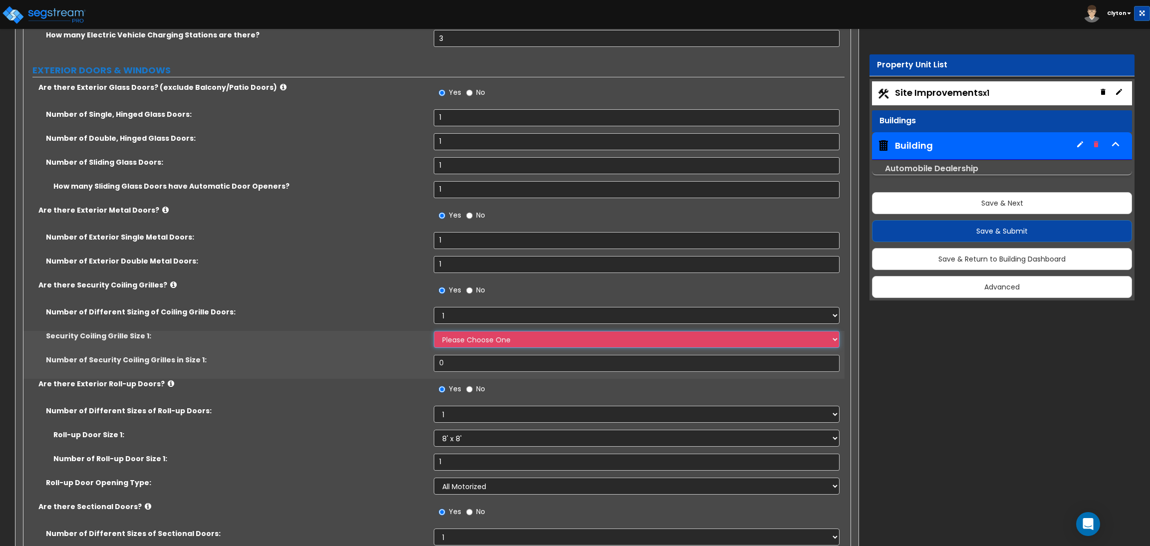
click at [467, 341] on select "Please Choose One 4 feet x 8 feet 6 feet x 12 feet 8 feet x 18 feet 12 feet x 1…" at bounding box center [636, 339] width 405 height 17
click at [434, 331] on select "Please Choose One 4 feet x 8 feet 6 feet x 12 feet 8 feet x 18 feet 12 feet x 1…" at bounding box center [636, 339] width 405 height 17
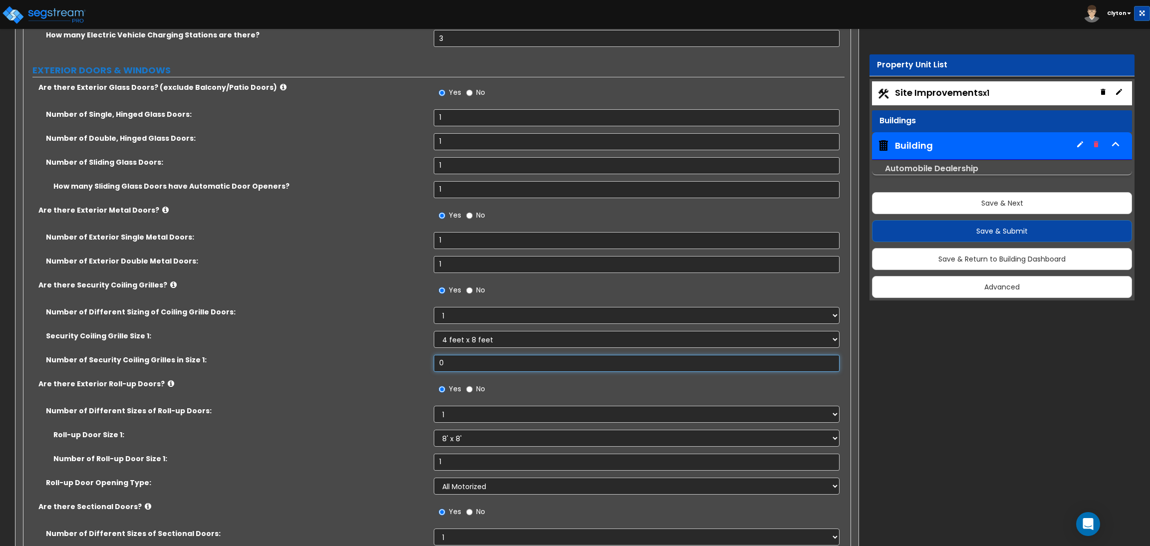
drag, startPoint x: 470, startPoint y: 370, endPoint x: 358, endPoint y: 376, distance: 111.5
click at [358, 376] on div "Number of Security Coiling Grilles in Size 1: 0" at bounding box center [433, 367] width 821 height 24
click at [358, 376] on div "Number of Security Coiling Grilles in Size 1: 2" at bounding box center [433, 367] width 821 height 24
click at [347, 264] on label "Number of Exterior Double Metal Doors:" at bounding box center [236, 261] width 380 height 10
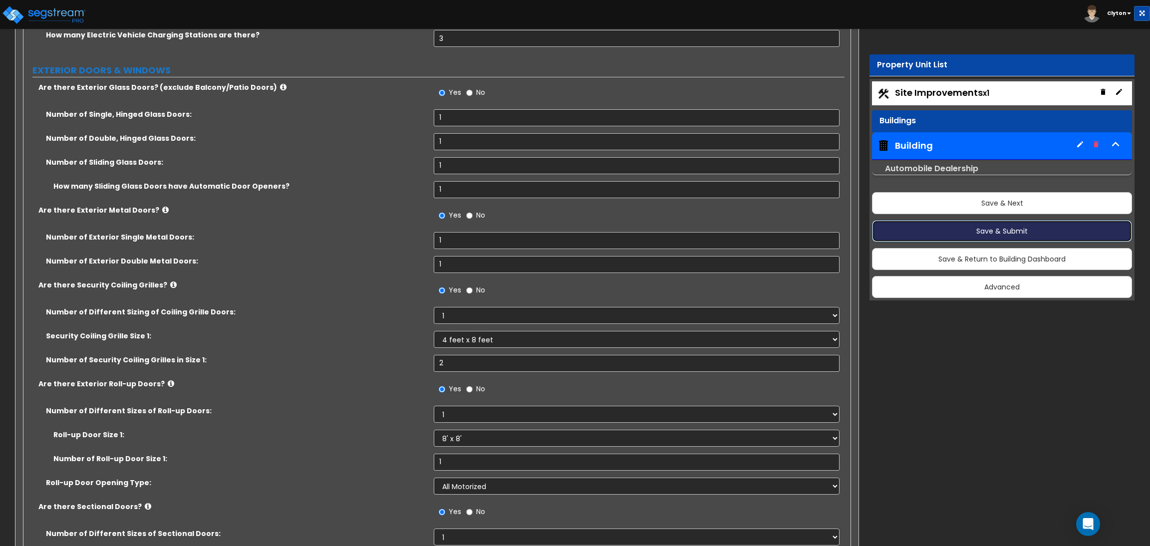
click at [957, 237] on button "Save & Submit" at bounding box center [1002, 231] width 260 height 22
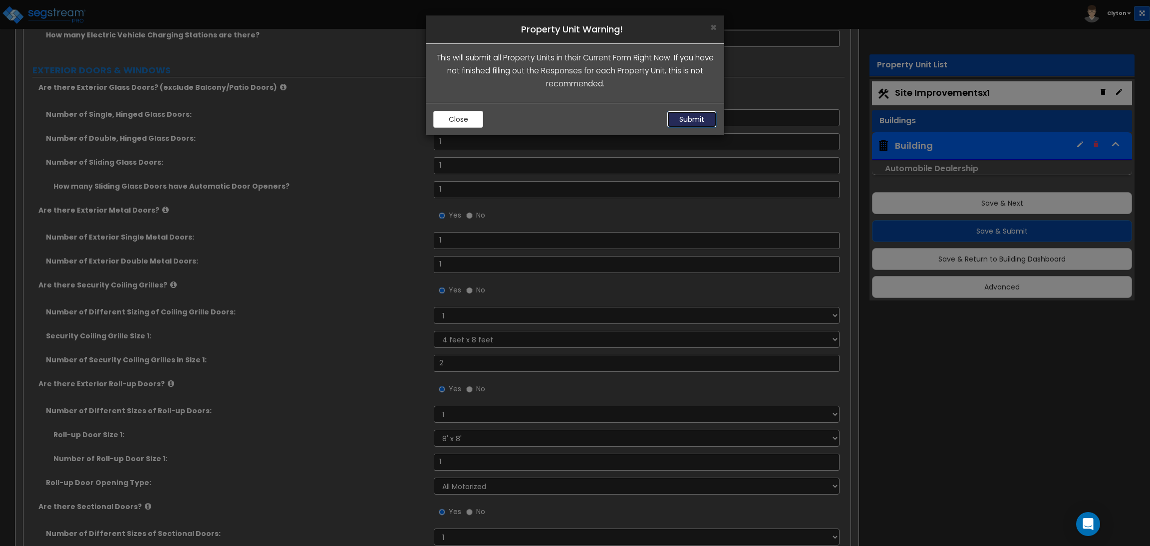
click at [685, 119] on button "Submit" at bounding box center [692, 119] width 50 height 17
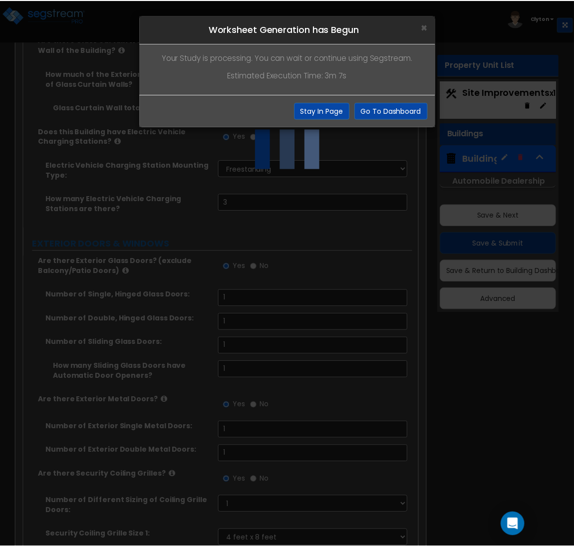
scroll to position [1447, 0]
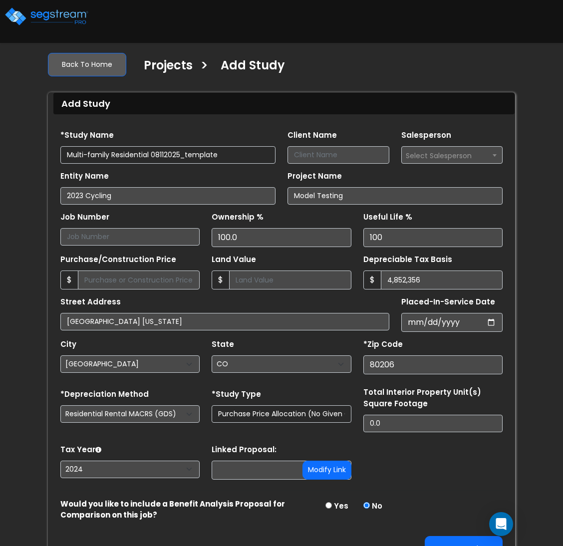
select select "[GEOGRAPHIC_DATA]"
select select "CO"
select select "CRM(_5"
select select "2024"
type input "Multi-family Residential 09262025"
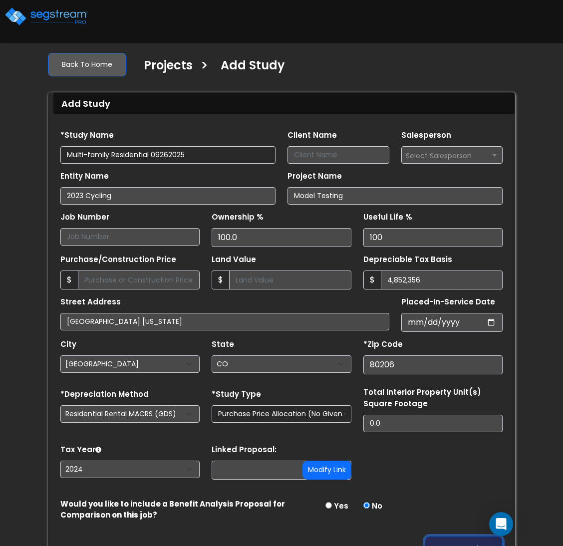
click at [479, 539] on button "Proceed" at bounding box center [464, 548] width 78 height 25
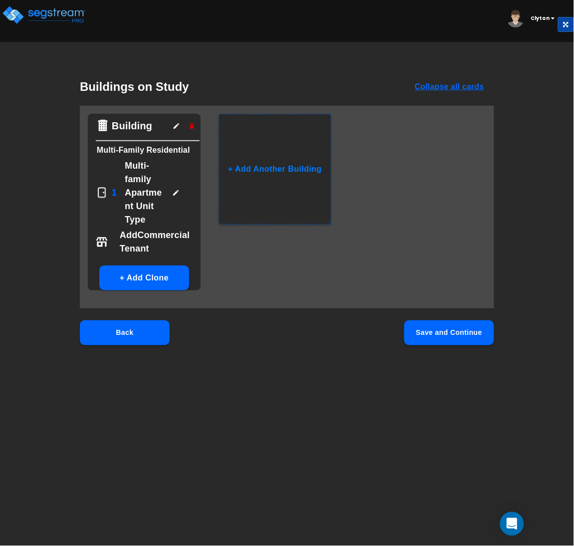
click at [454, 339] on button "Save and Continue" at bounding box center [449, 332] width 90 height 25
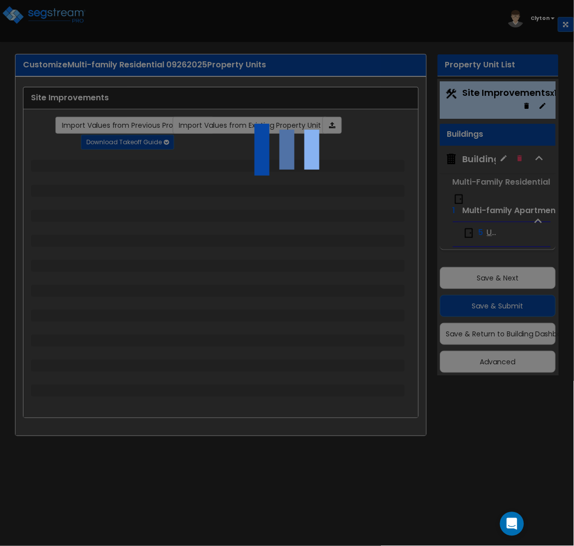
select select "2"
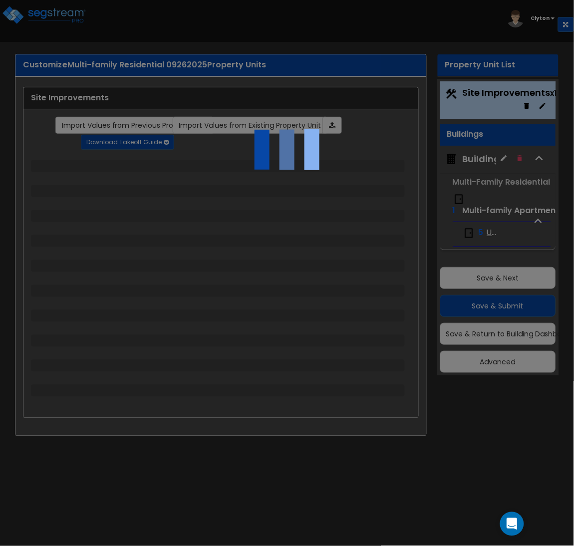
select select "1"
select select "2"
select select "3"
select select "1"
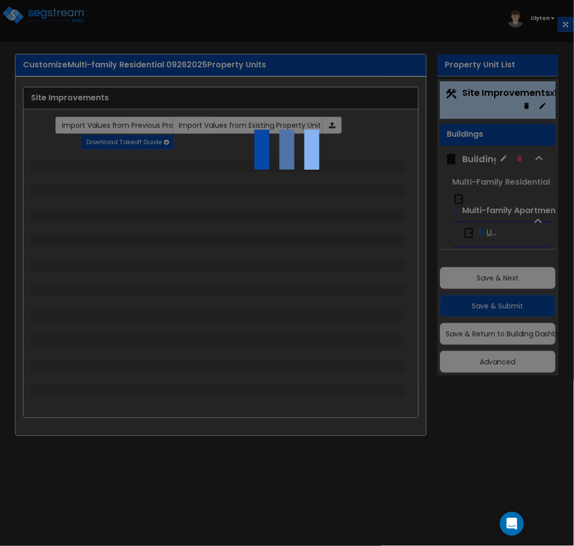
select select "1"
select select "2"
select select "4"
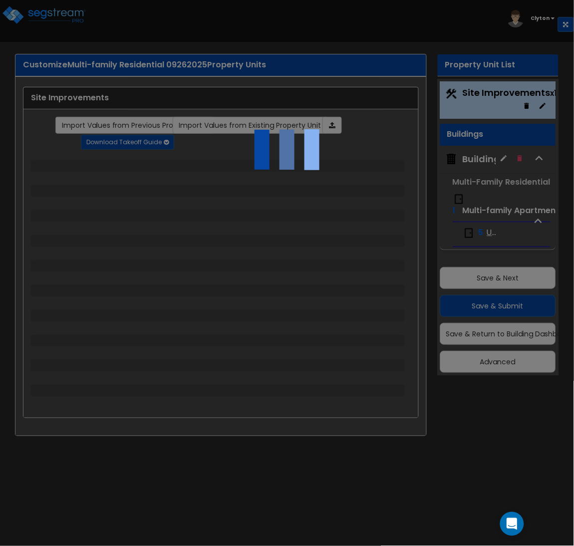
select select "4"
select select "1"
select select "2"
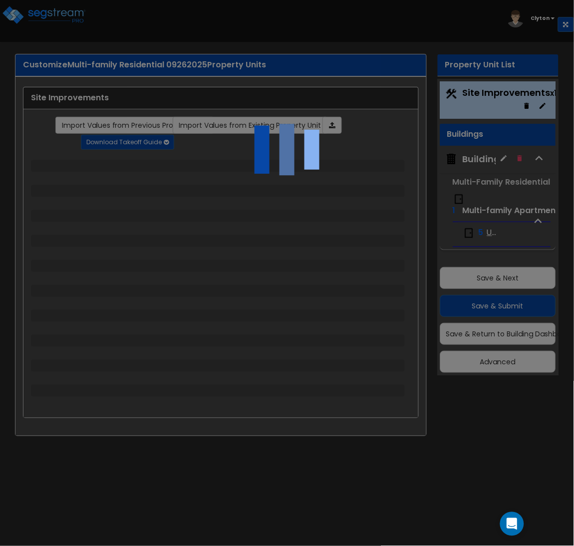
select select "2"
select select "1"
select select "2"
select select "1"
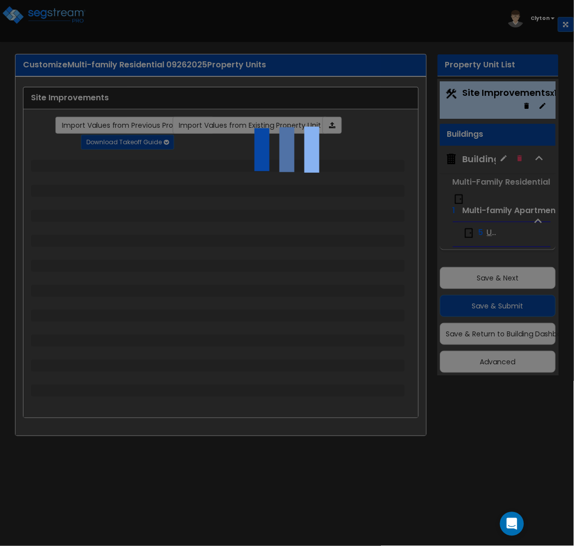
select select "1"
select select "2"
select select "4"
select select "3"
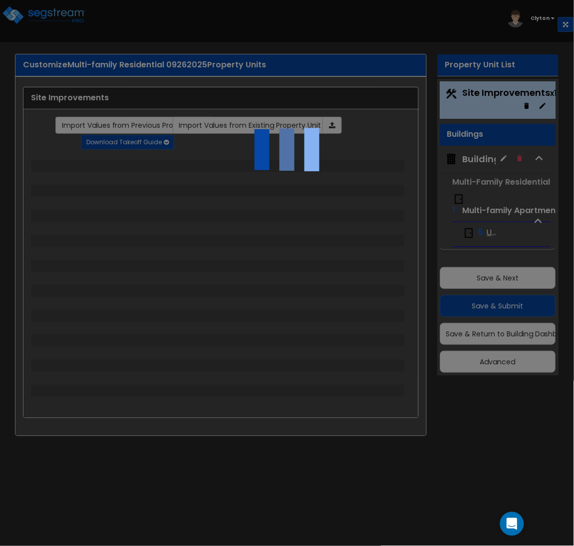
select select "2"
select select "3"
select select "2"
select select "1"
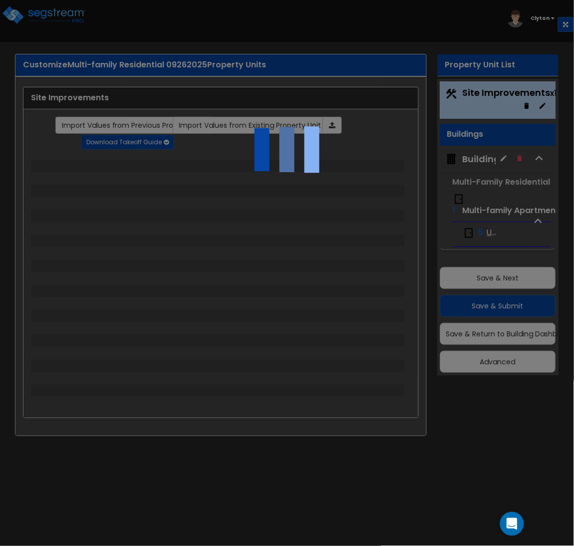
select select "2"
select select "1"
select select "2"
select select "1"
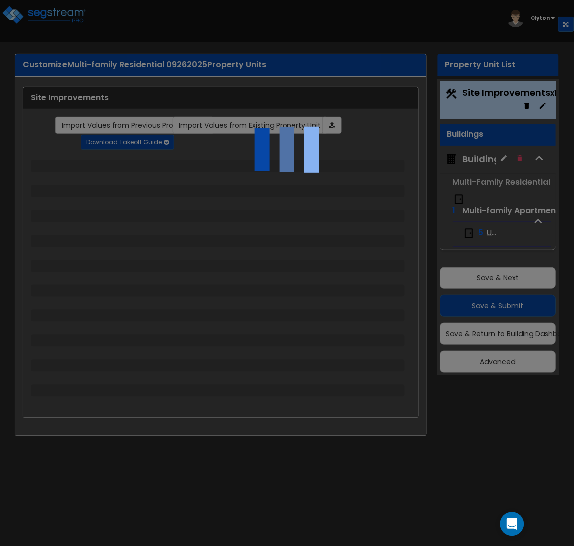
select select "2"
select select "1"
select select "7"
select select "1"
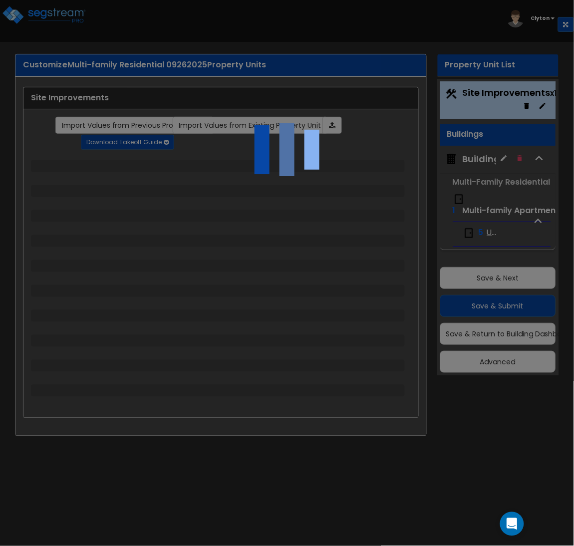
select select "2"
select select "1"
select select "13"
select select "1"
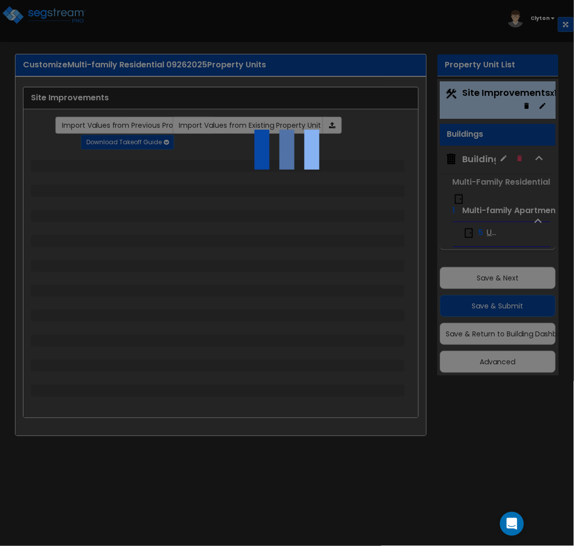
select select "5"
select select "2"
select select "1"
select select "2"
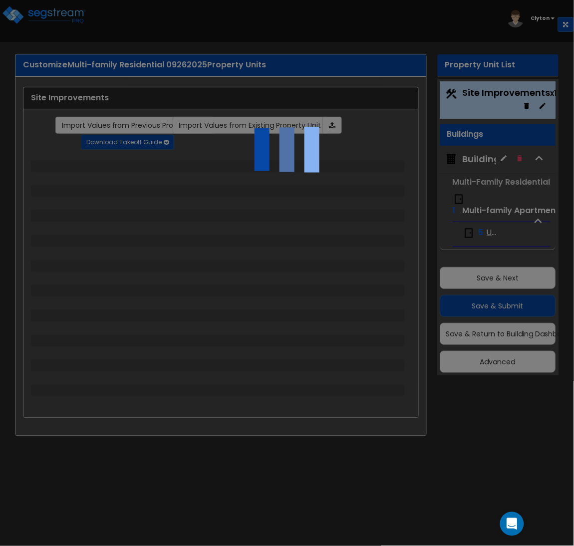
select select "3"
select select "1"
select select "3"
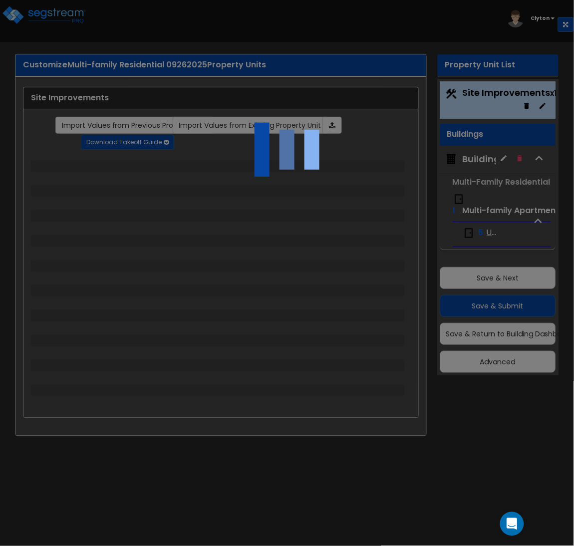
select select "2"
select select "1"
select select "2"
select select "1"
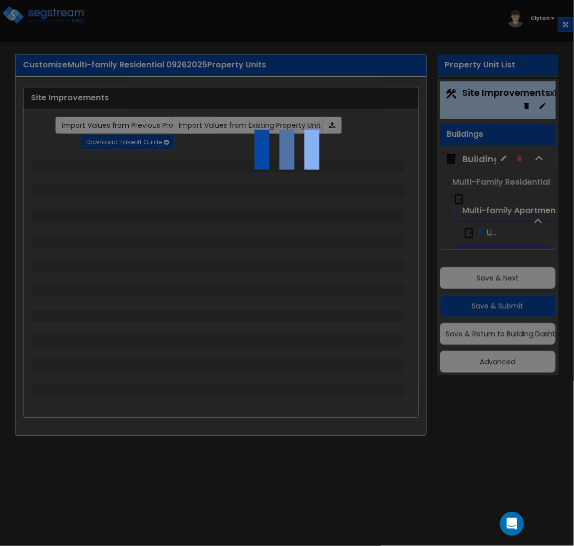
select select "1"
select select "4"
select select "1"
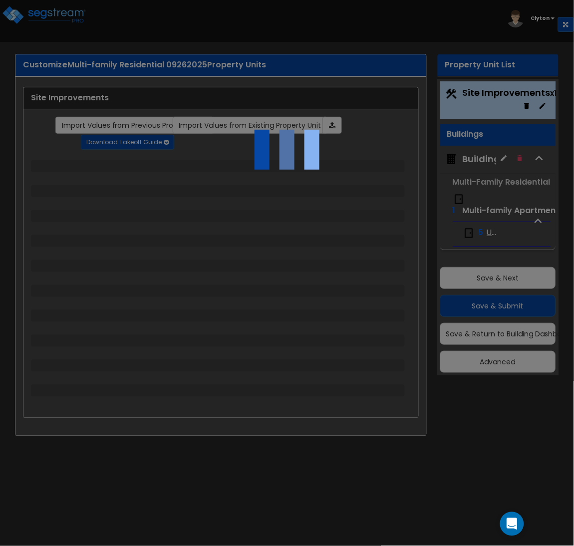
select select "1"
select select "2"
select select "3"
select select "2"
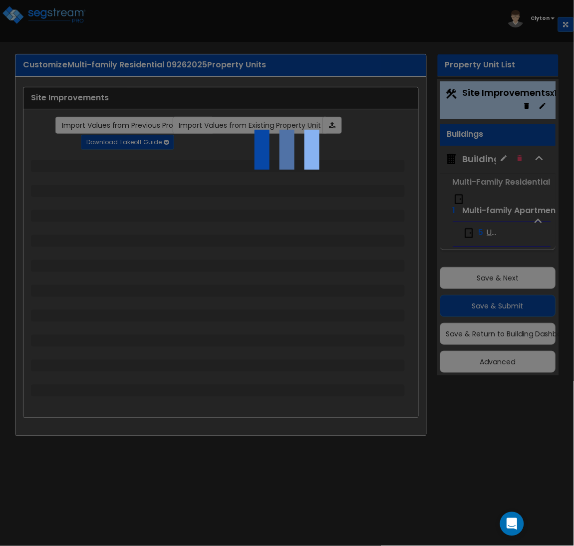
select select "1"
select select "3"
select select "2"
select select "1"
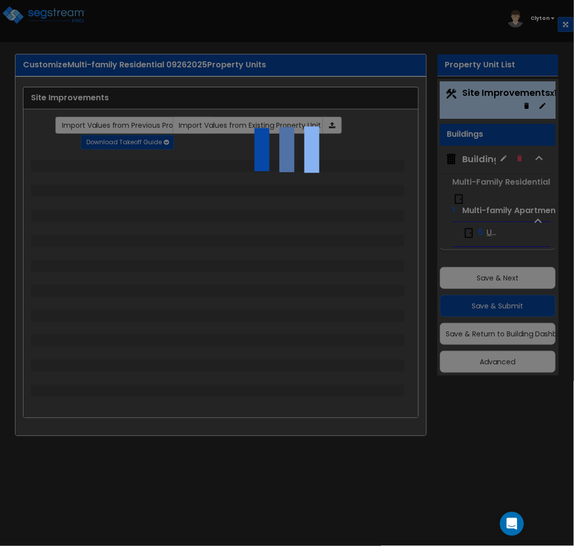
select select "3"
select select "11"
select select "8"
select select "5"
select select "3"
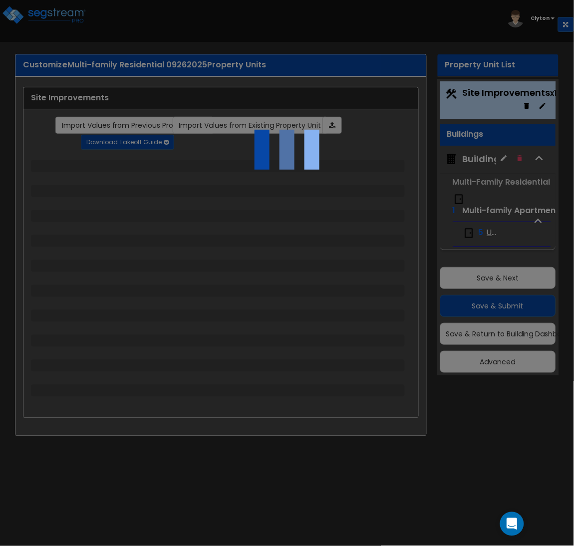
select select "1"
select select "5"
select select "7"
